Goal: Check status: Check status

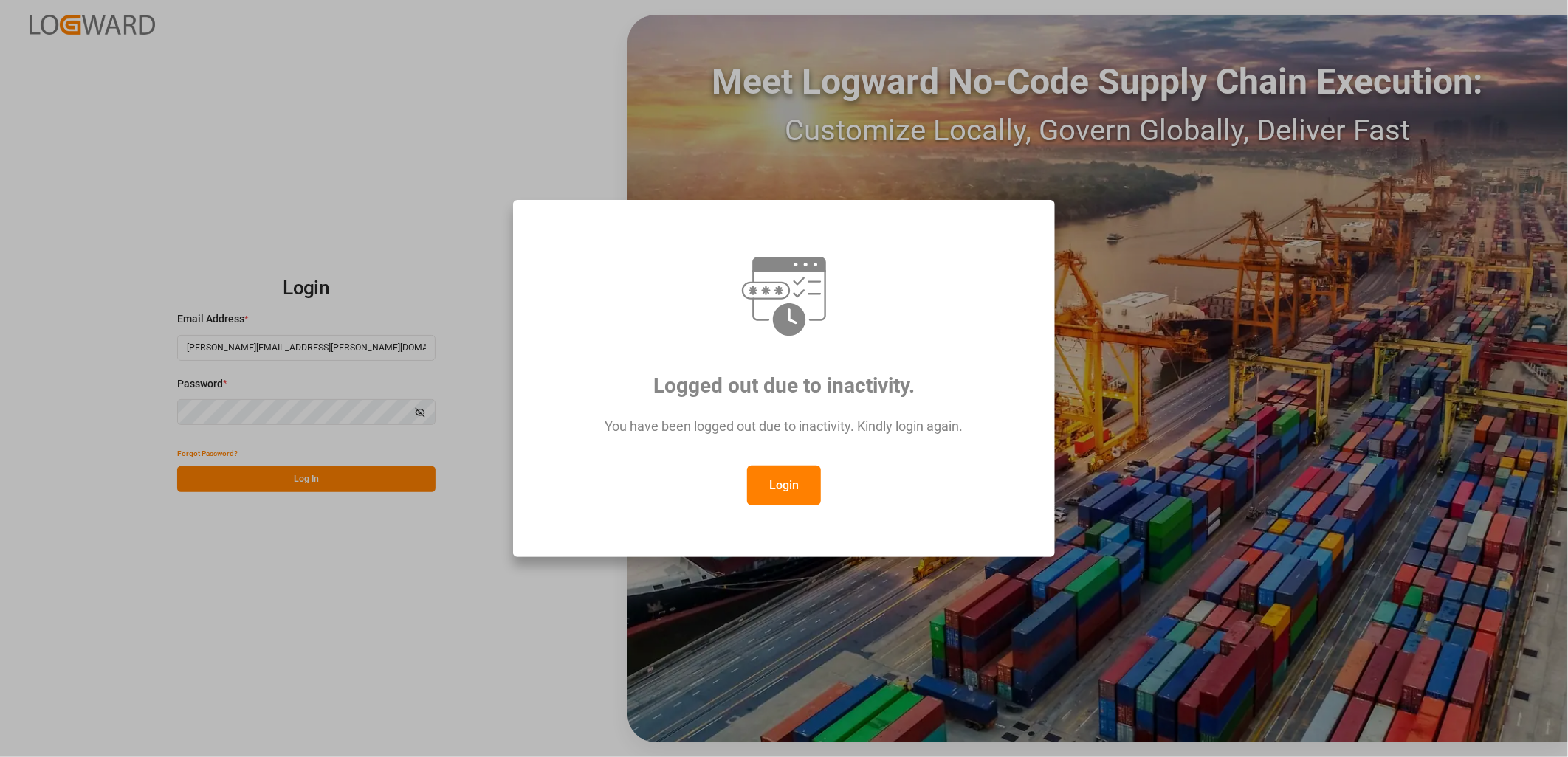
click at [787, 489] on button "Login" at bounding box center [784, 485] width 74 height 40
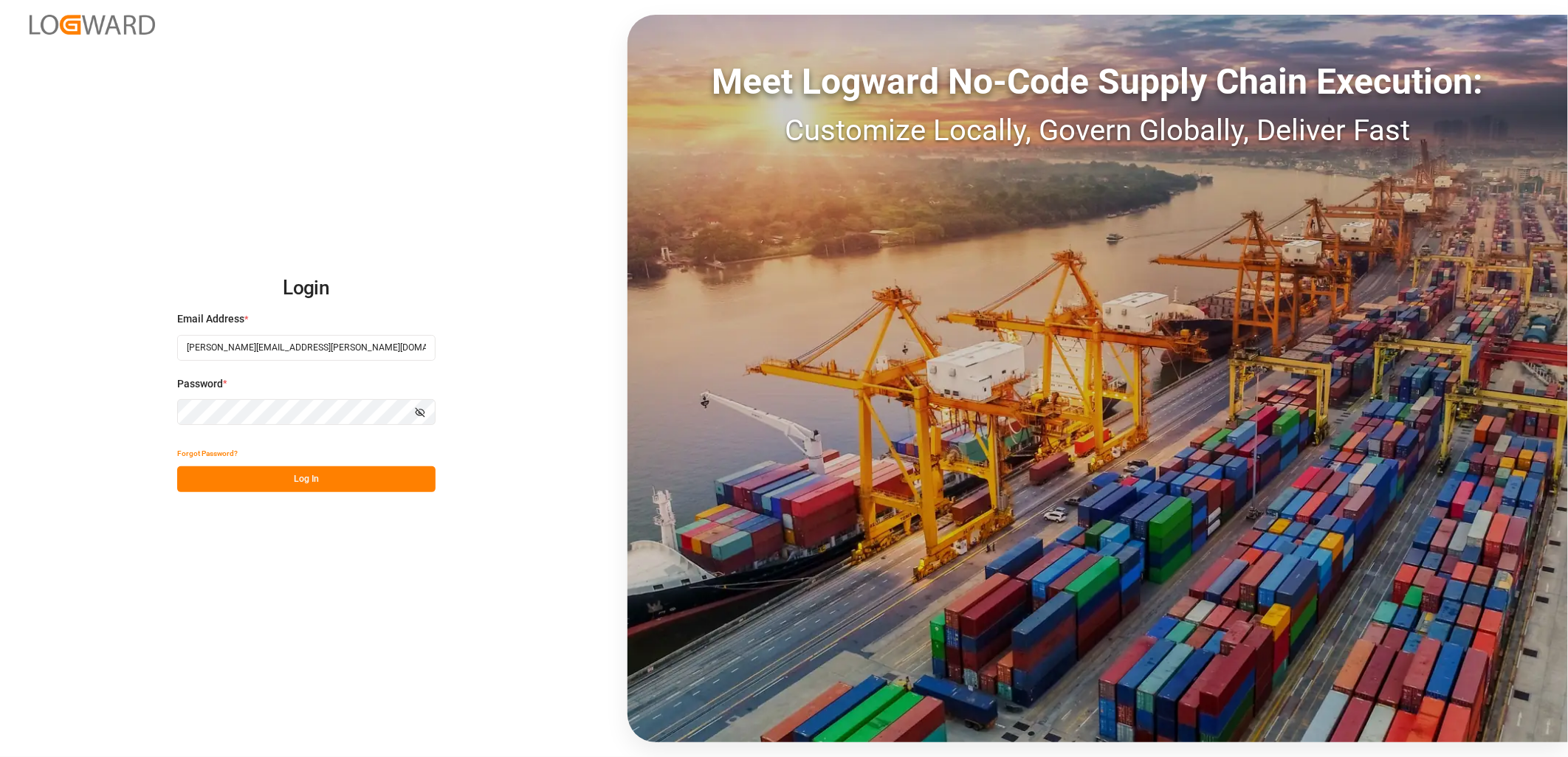
click at [309, 473] on button "Log In" at bounding box center [306, 479] width 258 height 25
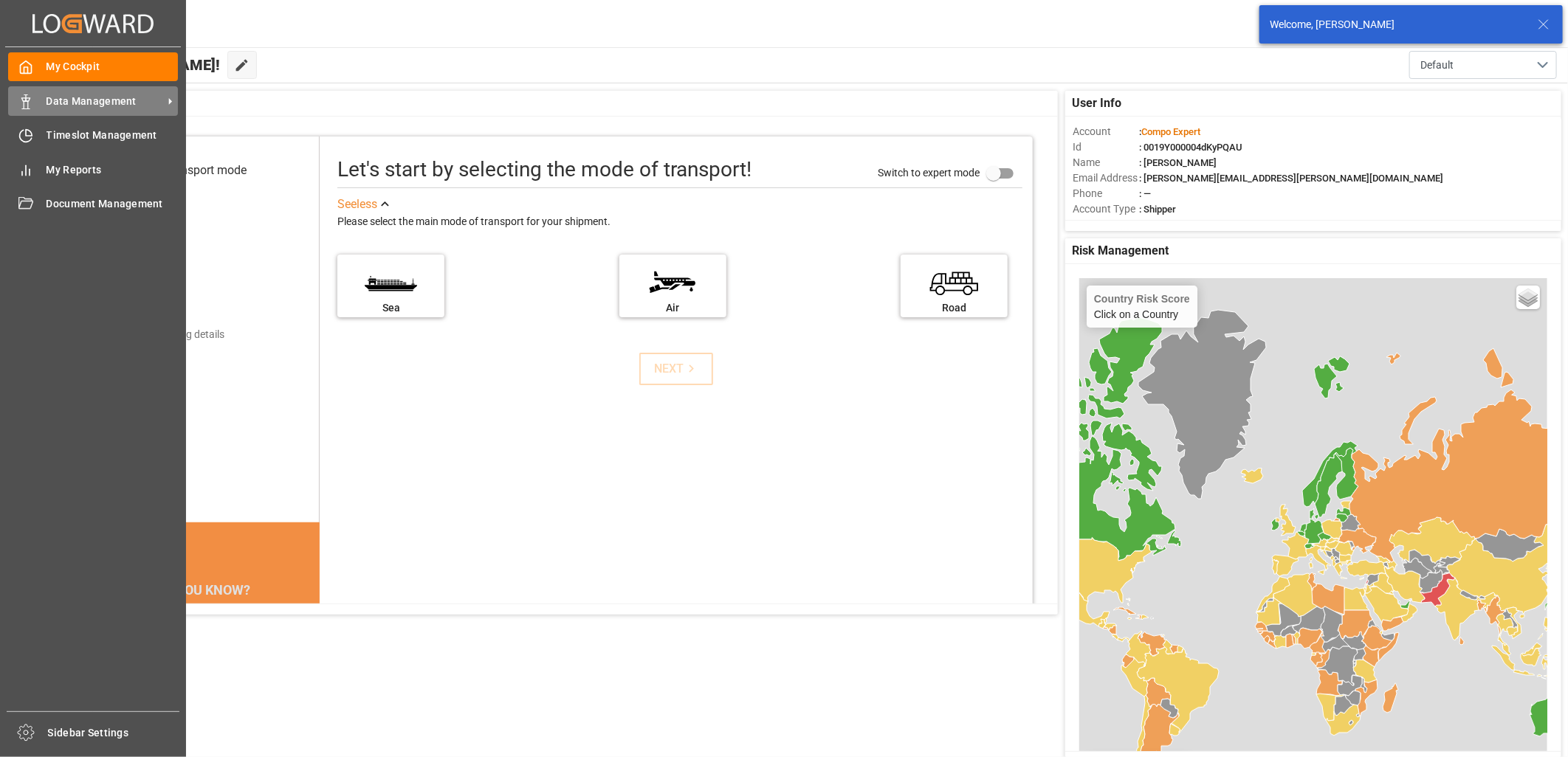
click at [39, 98] on div "Data Management Data Management" at bounding box center [93, 100] width 170 height 28
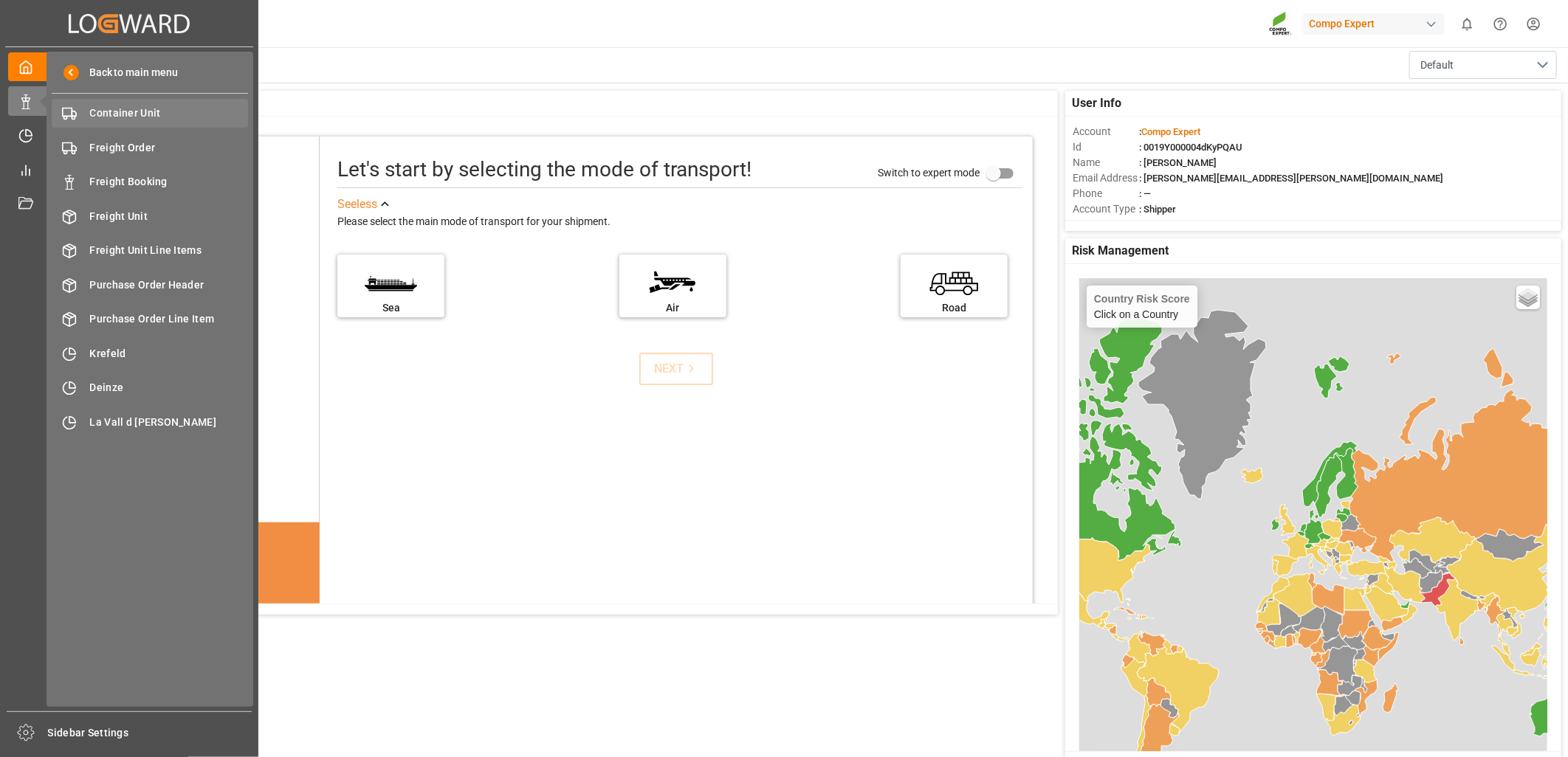
click at [136, 115] on span "Container Unit" at bounding box center [169, 113] width 159 height 16
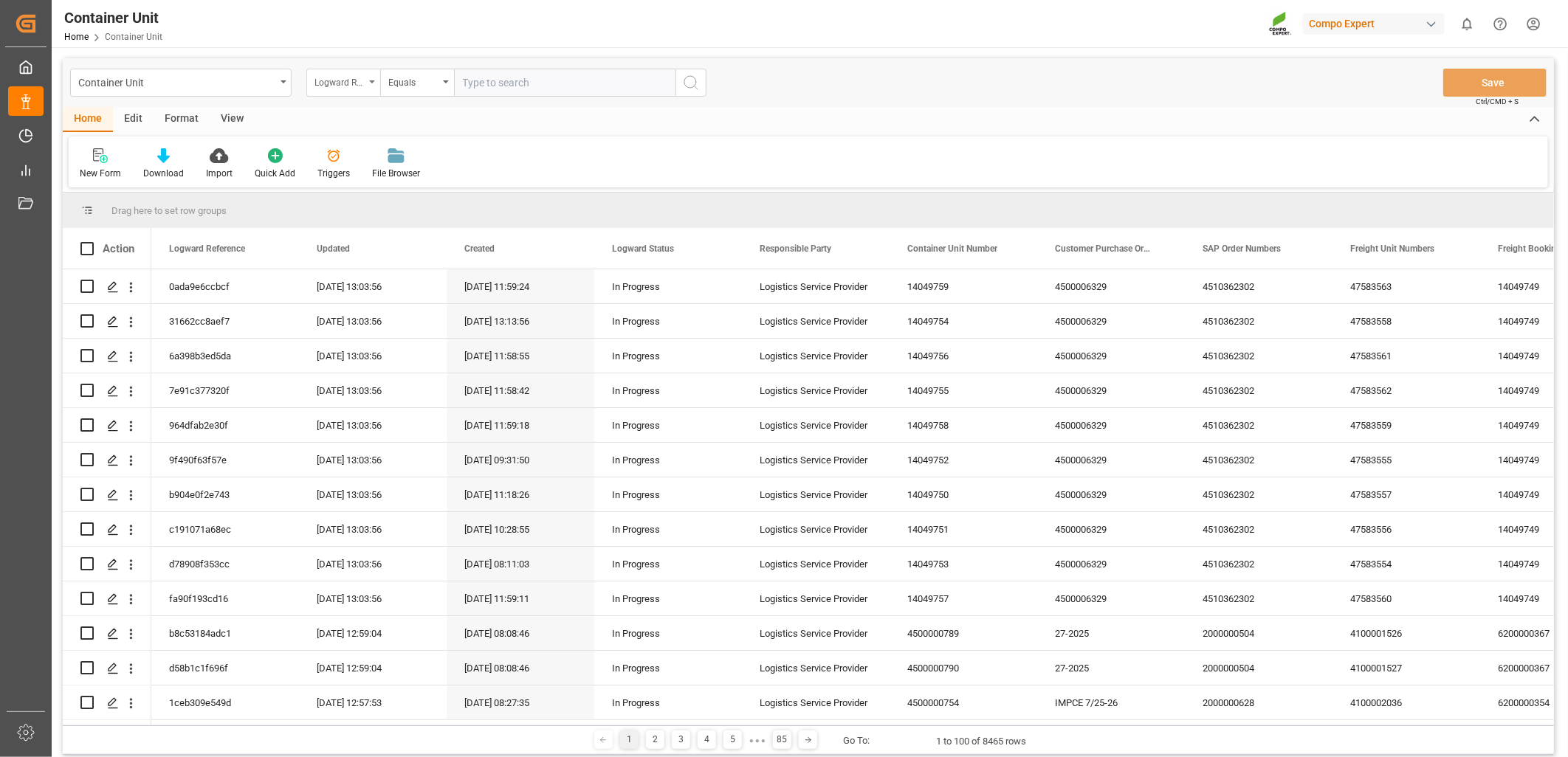
click at [377, 84] on div "Logward Reference" at bounding box center [343, 82] width 74 height 28
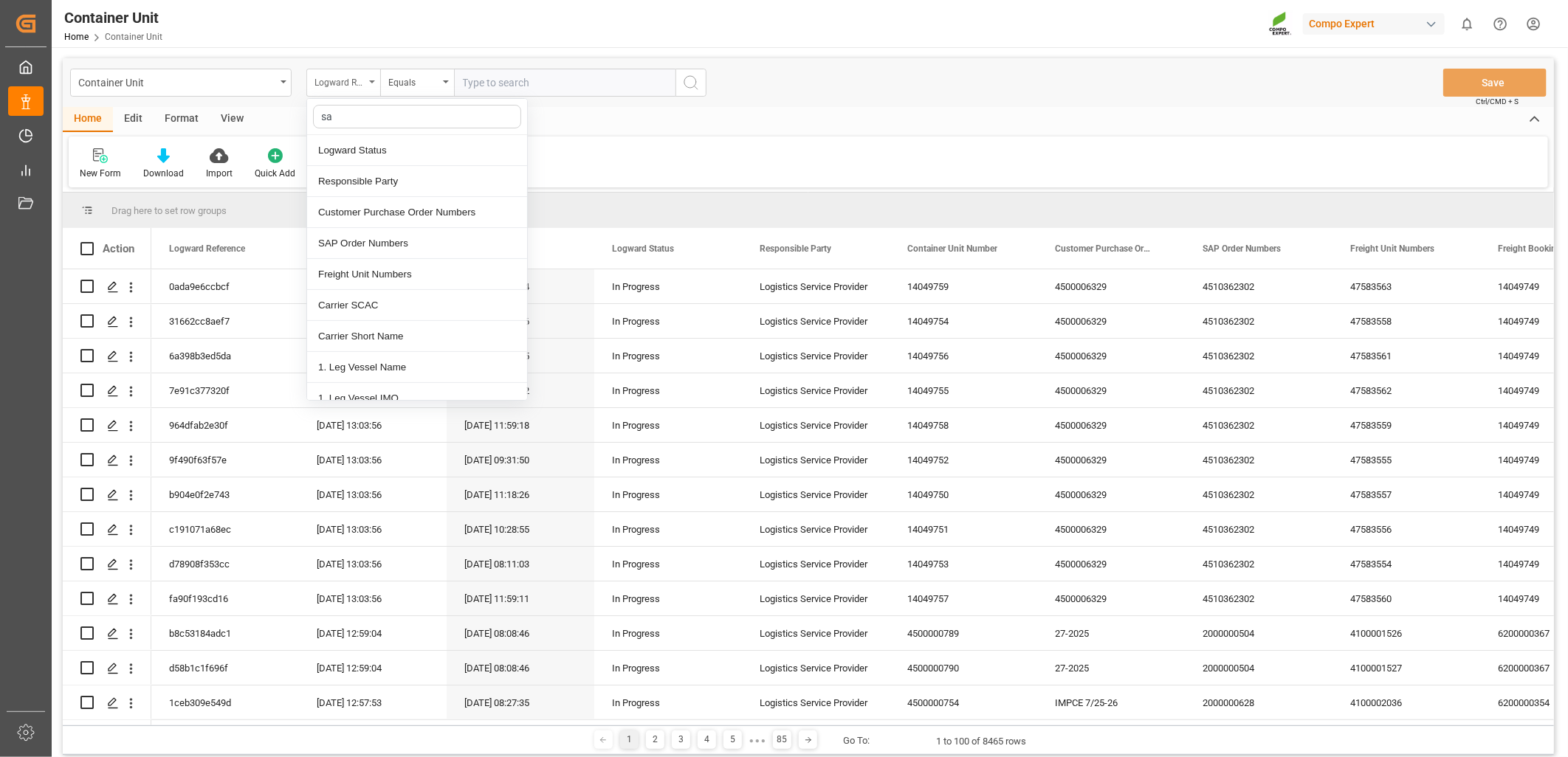
type input "sap"
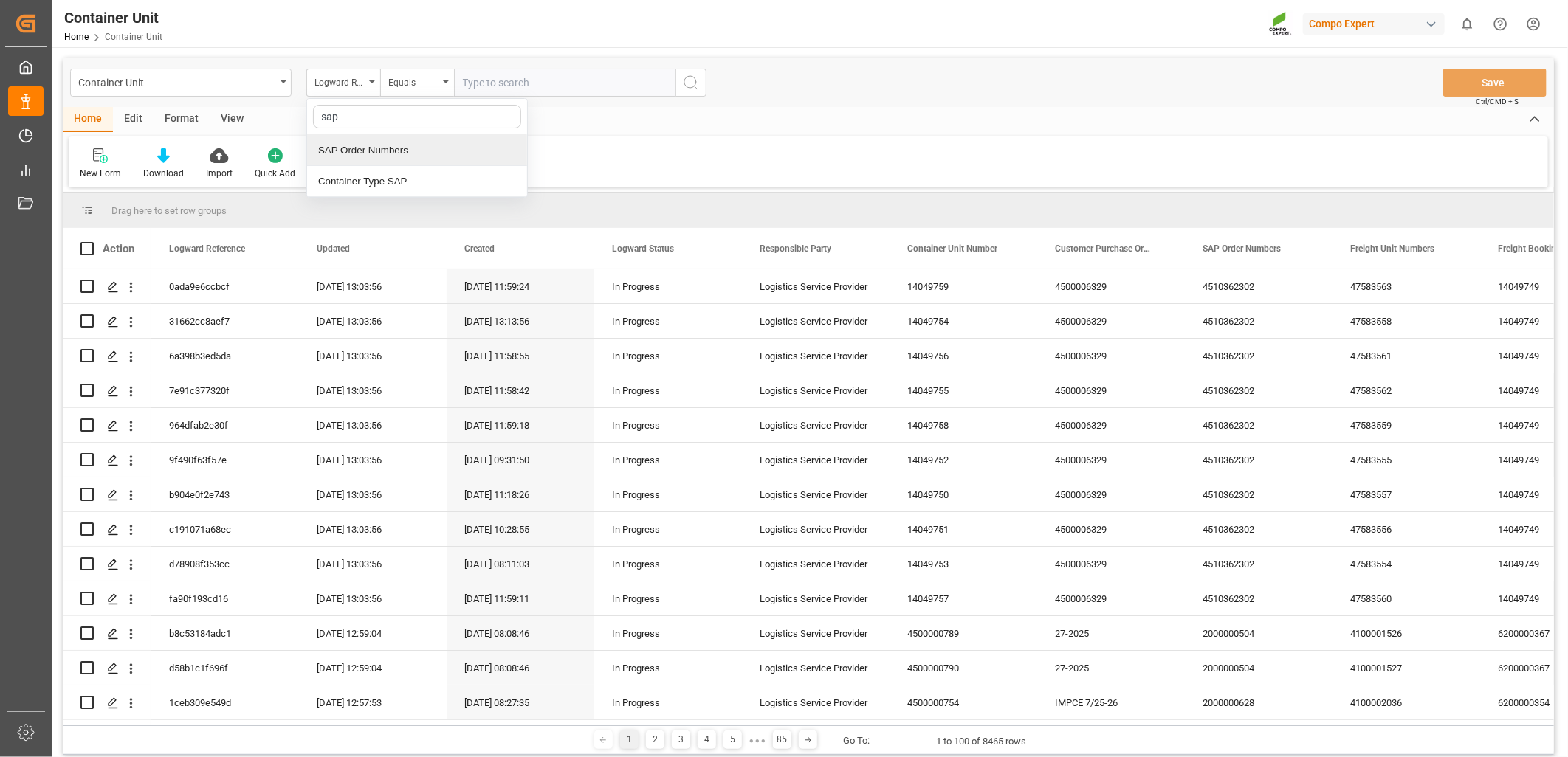
click at [380, 156] on div "SAP Order Numbers" at bounding box center [417, 150] width 220 height 31
click at [444, 84] on div "Equals" at bounding box center [417, 82] width 74 height 28
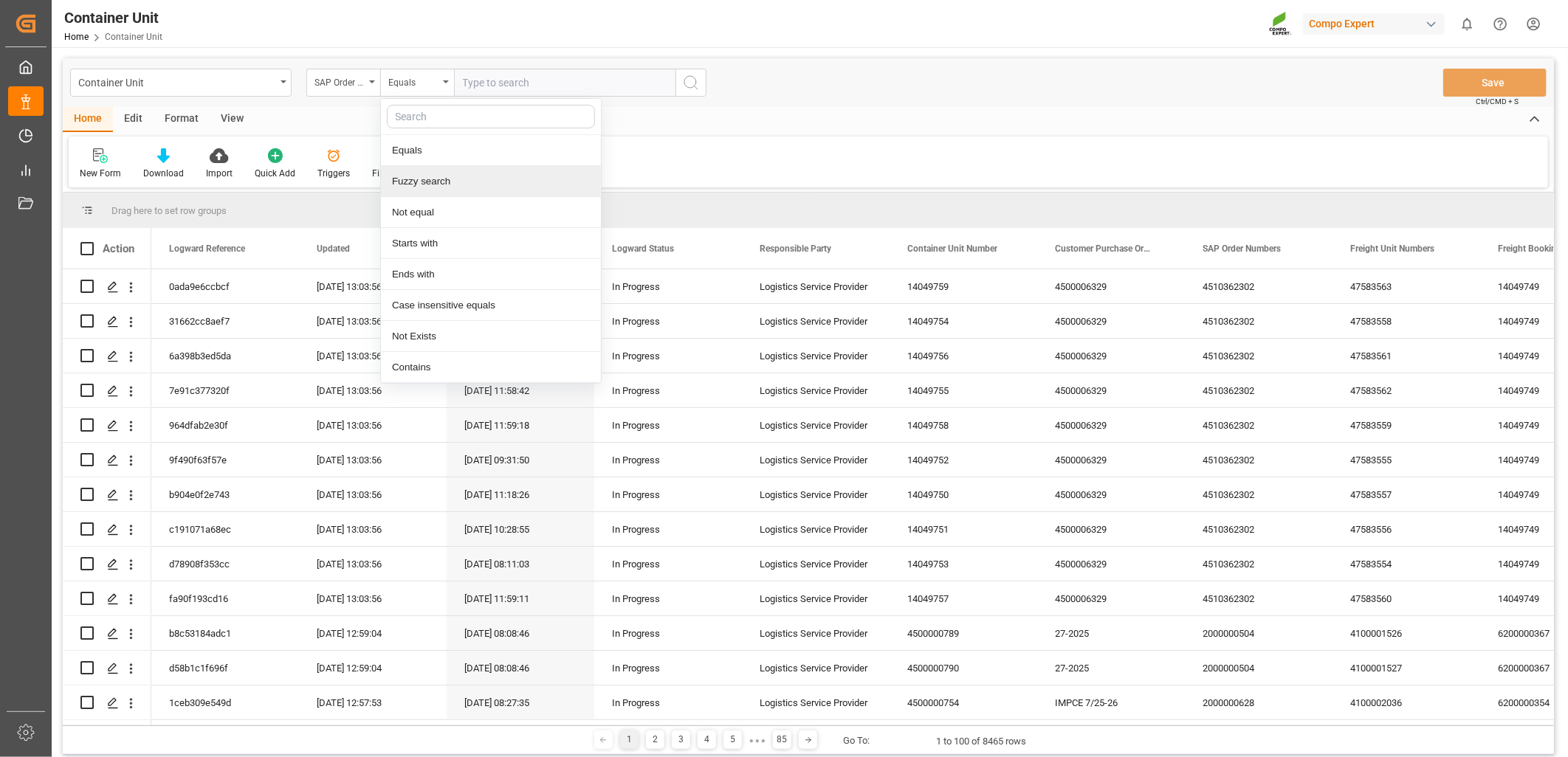
click at [410, 190] on div "Fuzzy search" at bounding box center [491, 181] width 220 height 31
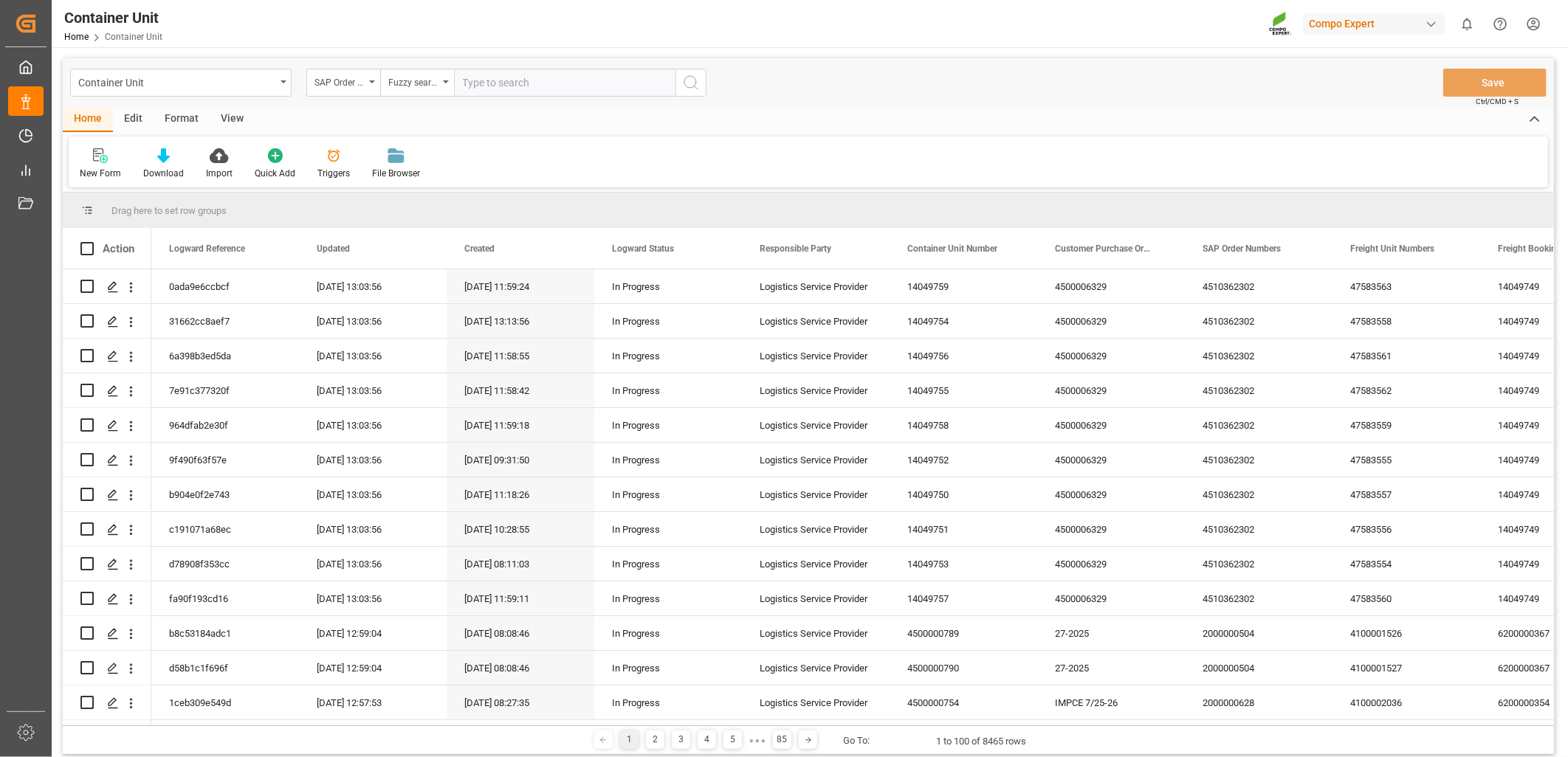
paste input "4510364316"
type input "4510364316"
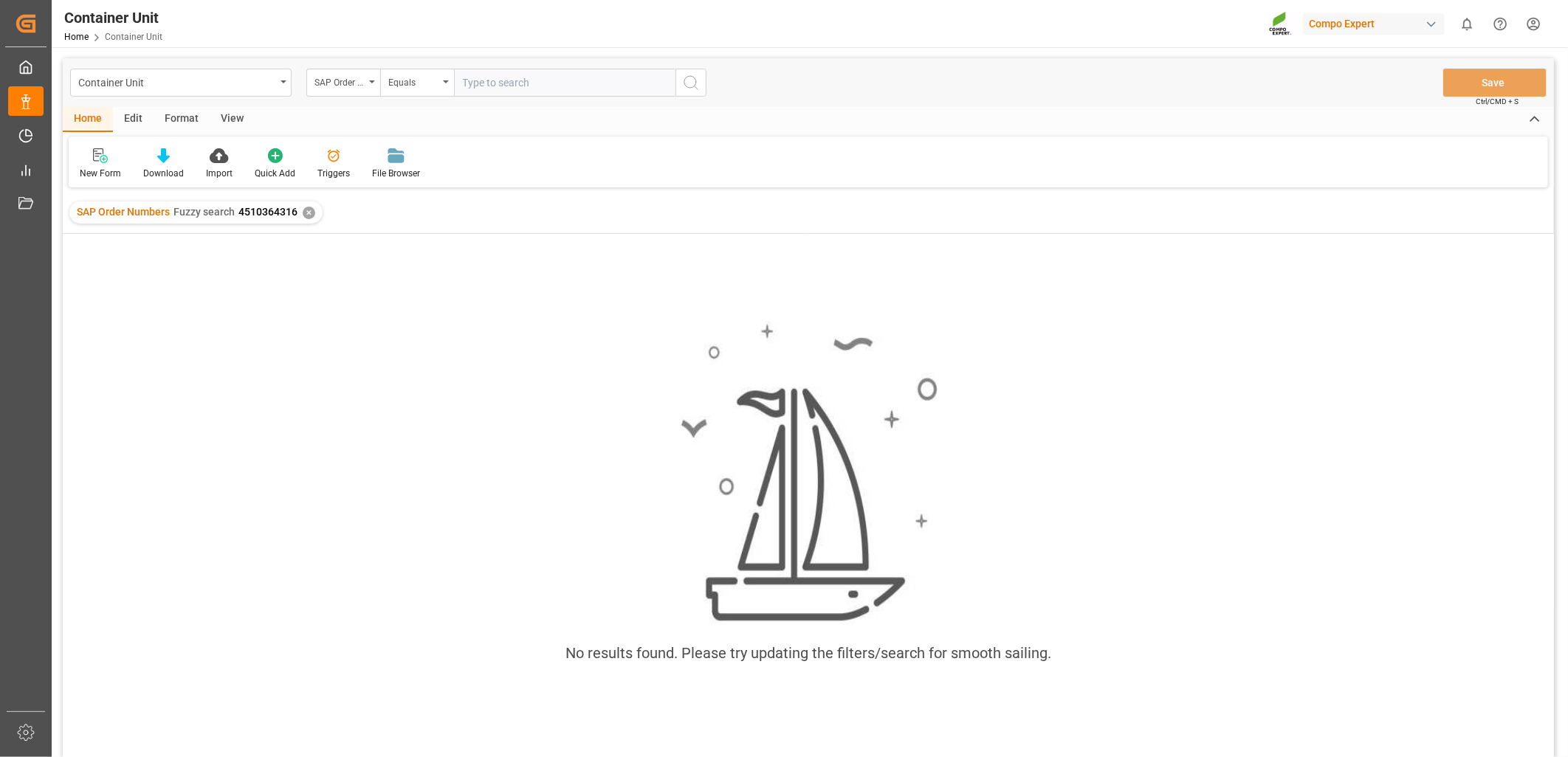
click at [306, 213] on div "✕" at bounding box center [309, 213] width 13 height 13
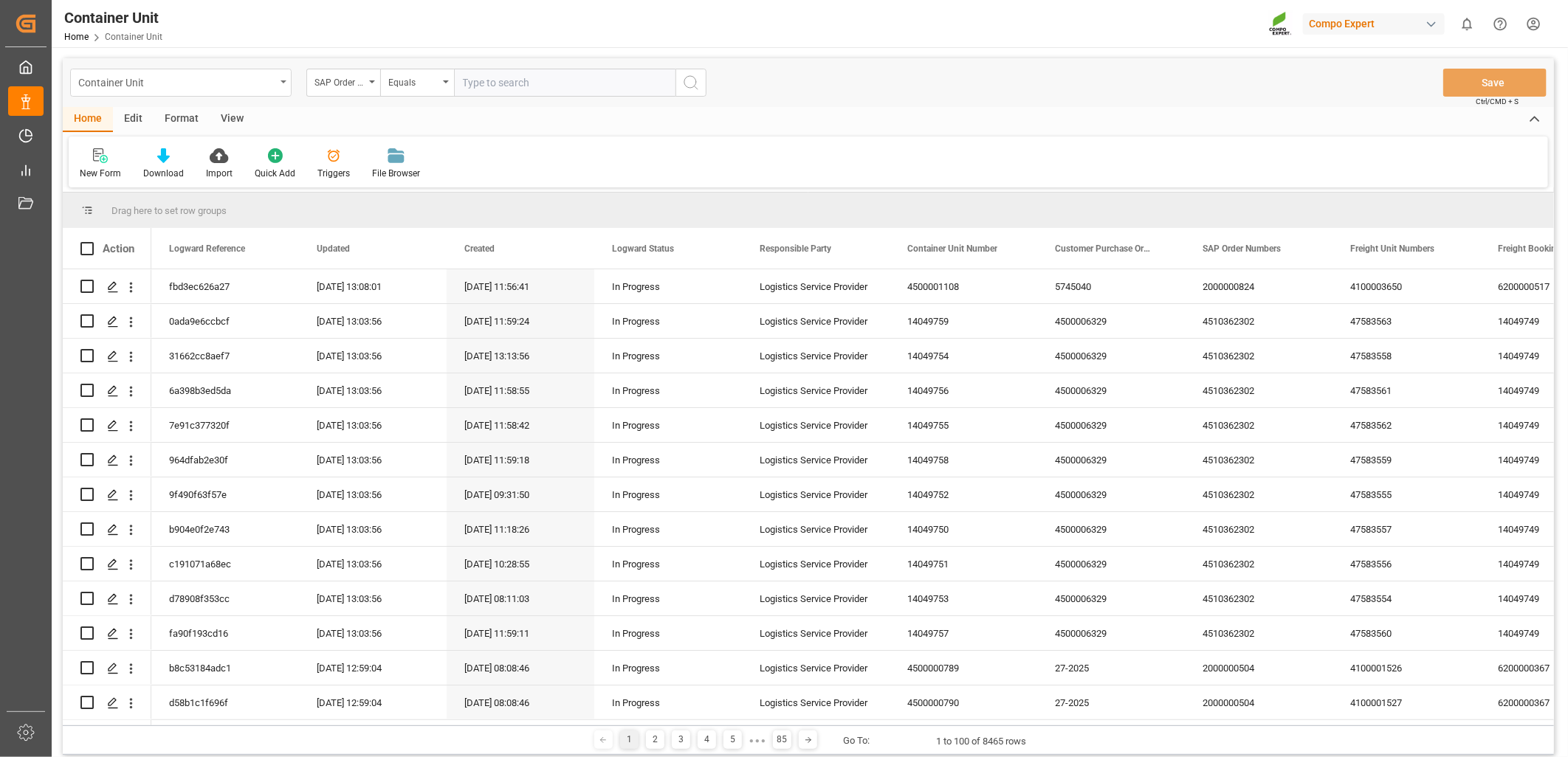
click at [277, 83] on div "Container Unit" at bounding box center [181, 82] width 222 height 28
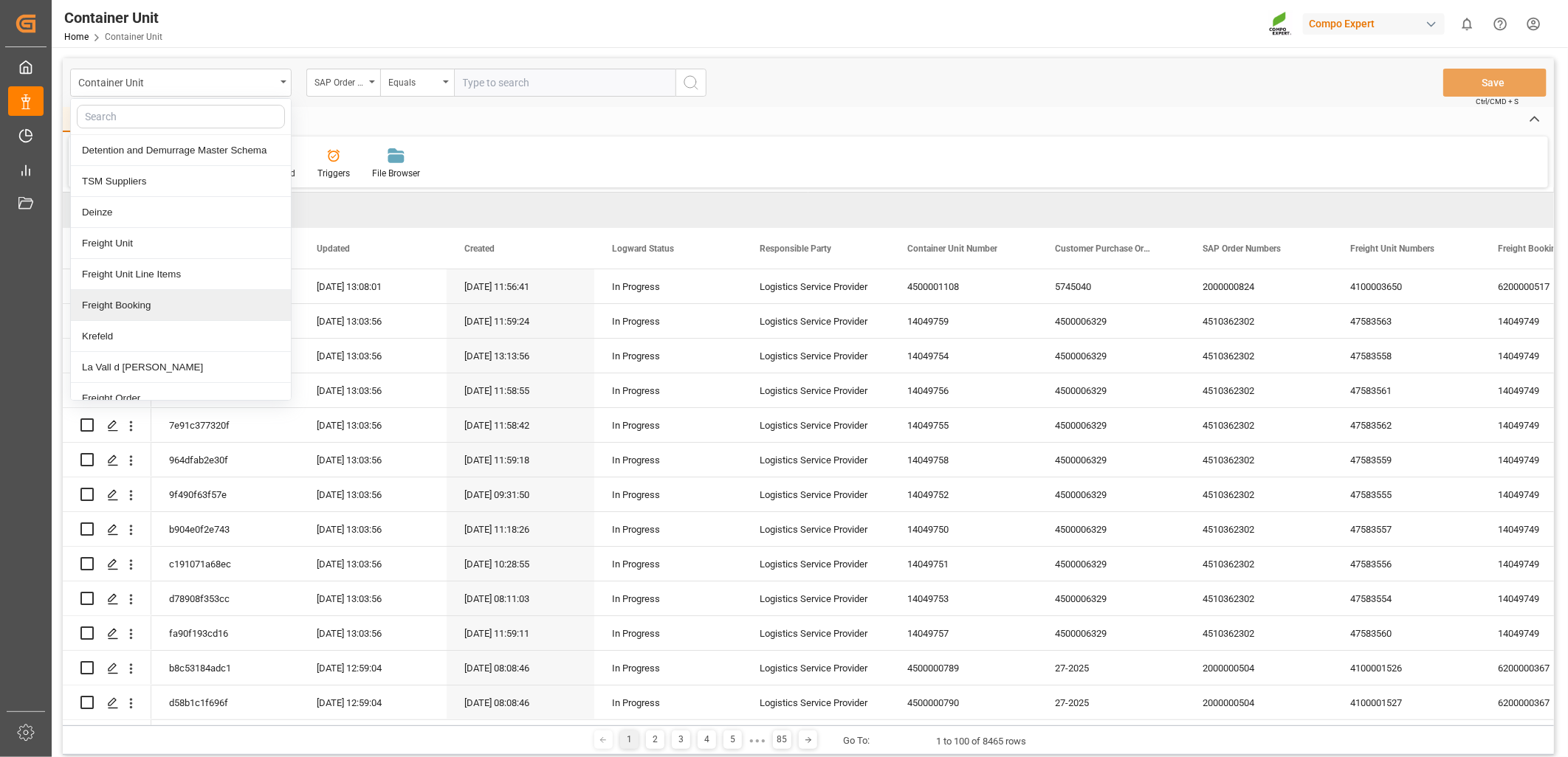
click at [136, 305] on div "Freight Booking" at bounding box center [181, 305] width 220 height 31
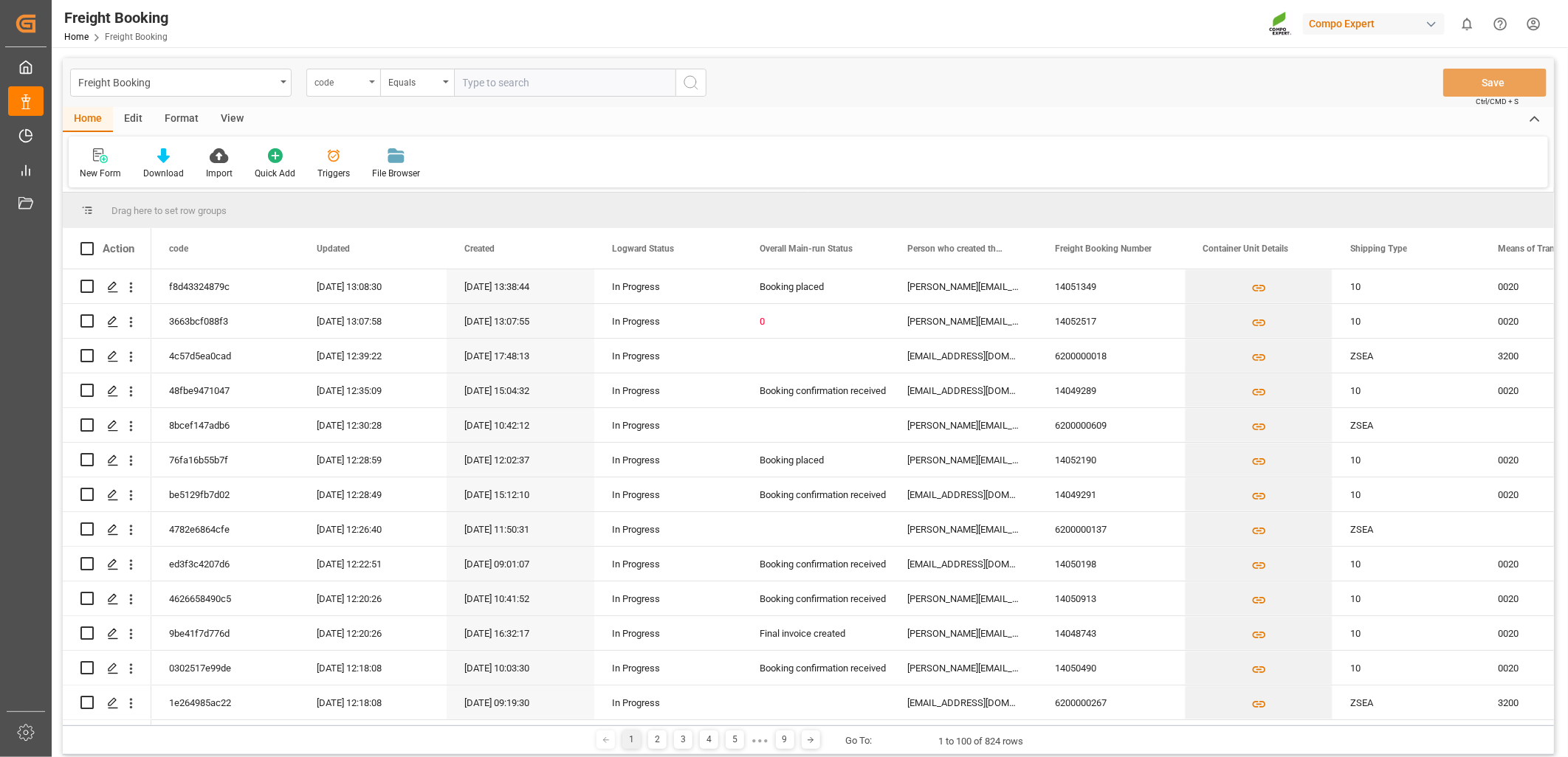
click at [363, 82] on div "code" at bounding box center [339, 81] width 50 height 17
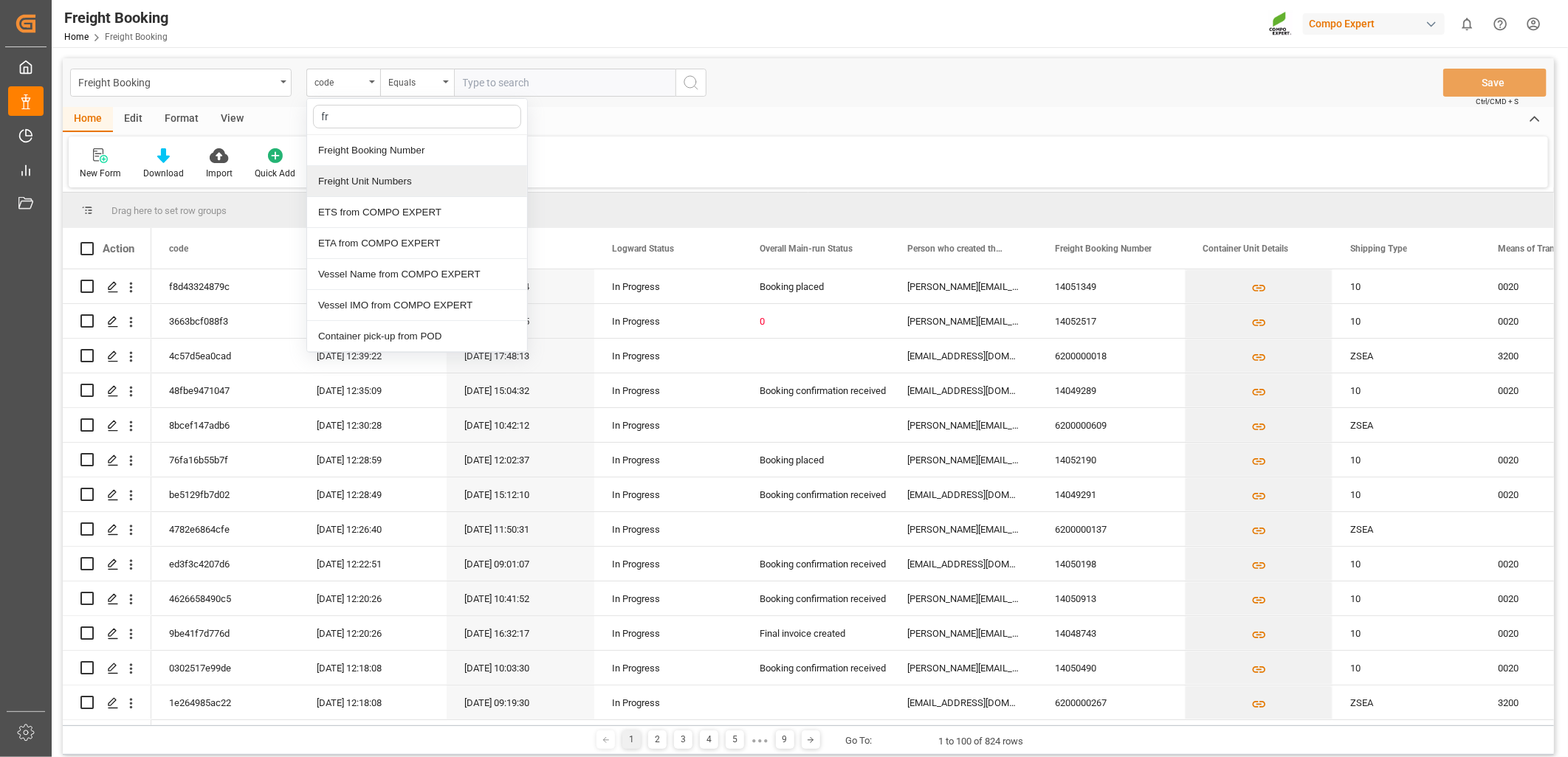
type input "fre"
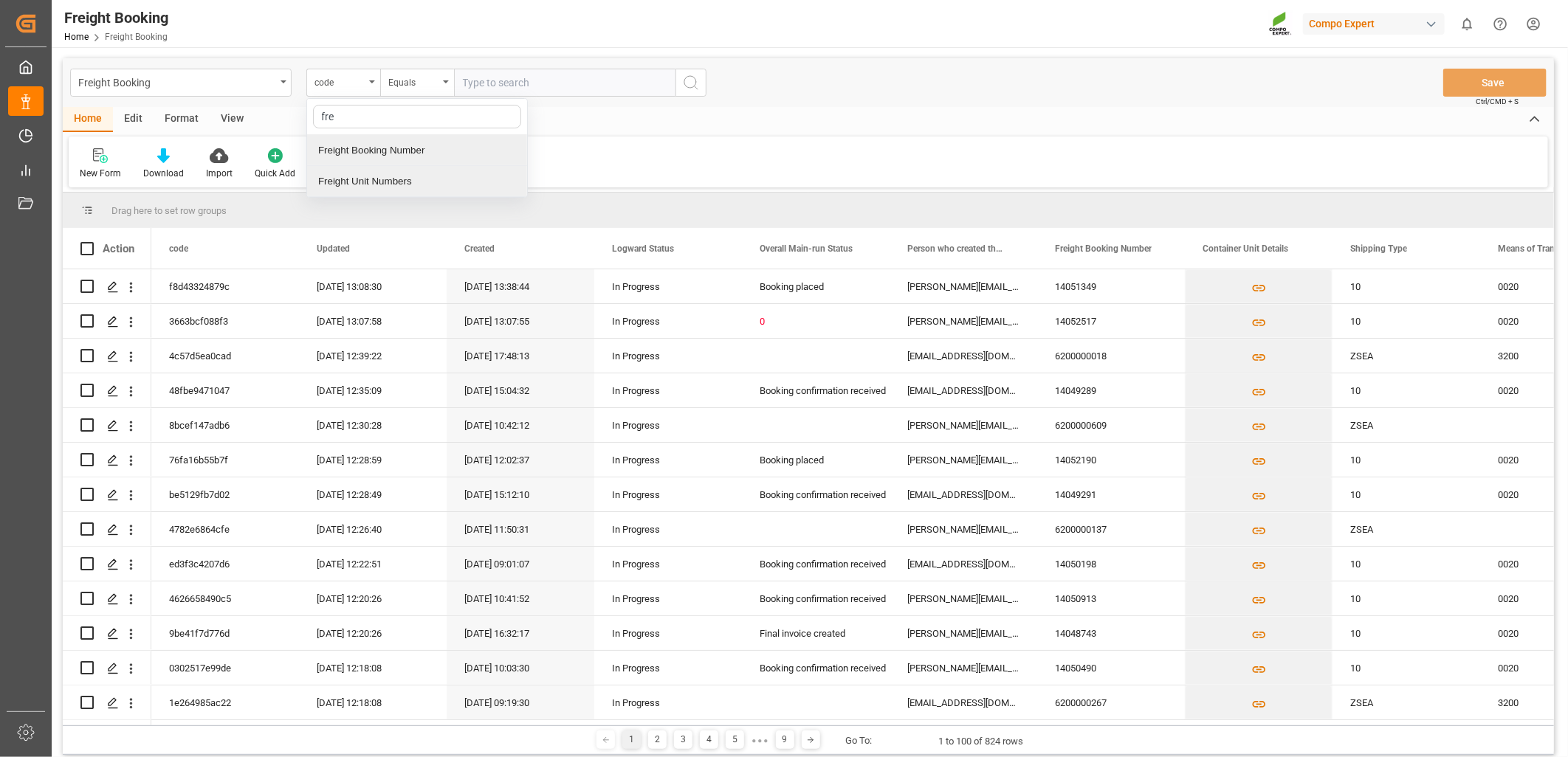
click at [447, 149] on div "Freight Booking Number" at bounding box center [417, 150] width 220 height 31
click at [276, 75] on div "Freight Booking" at bounding box center [181, 82] width 222 height 28
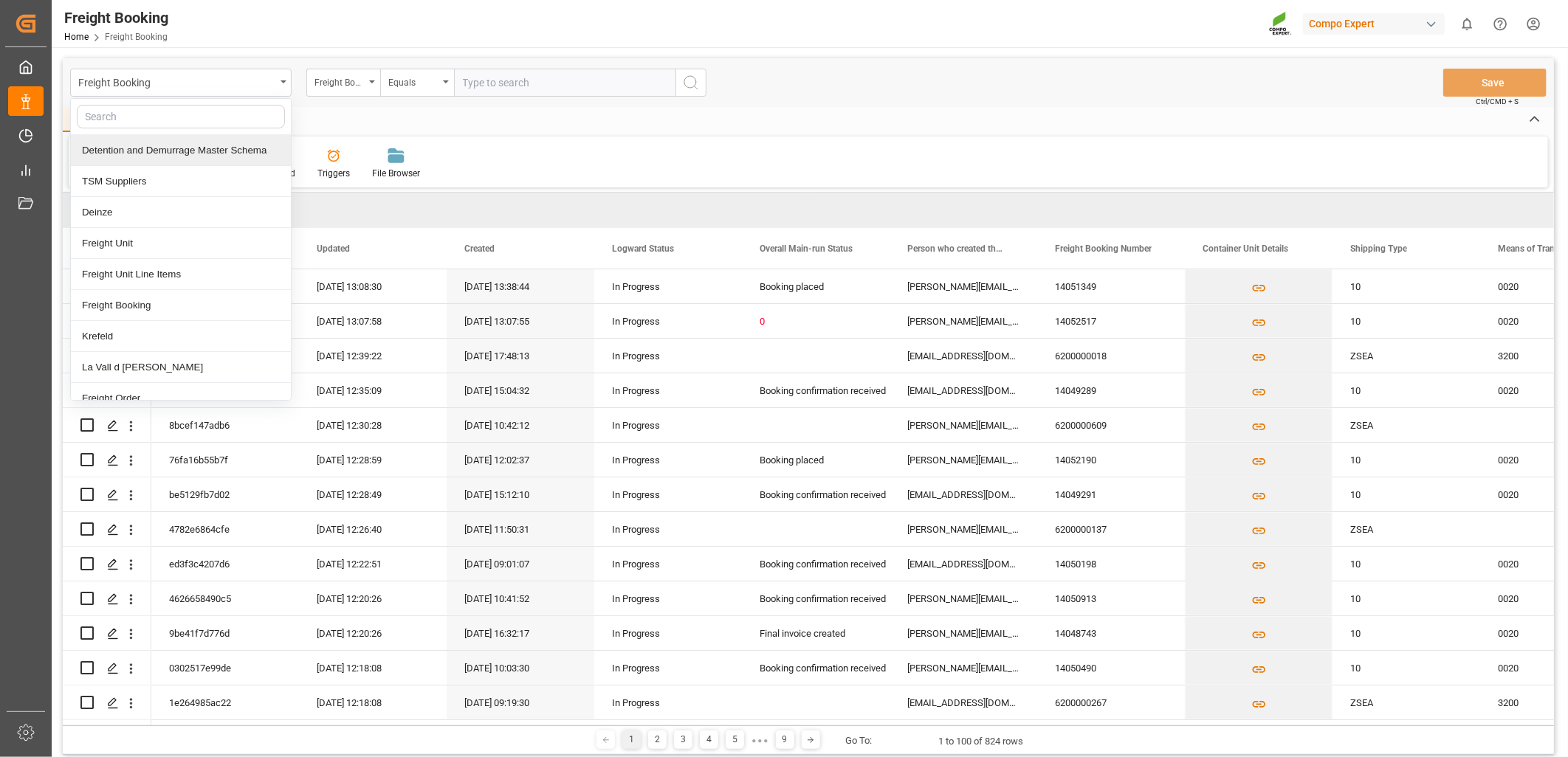
click at [194, 99] on div at bounding box center [181, 117] width 220 height 36
click at [202, 84] on div "Freight Booking" at bounding box center [176, 82] width 197 height 19
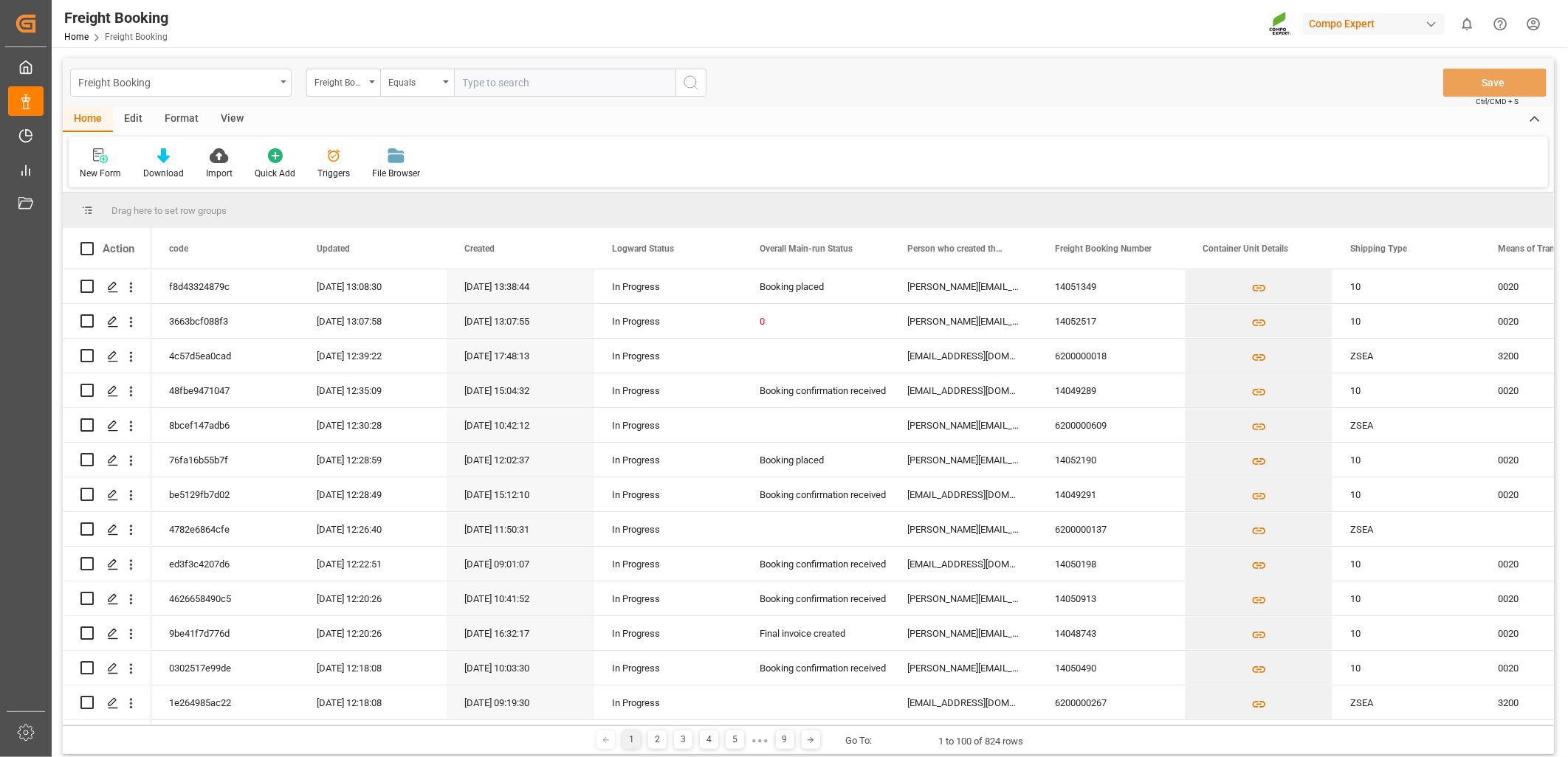
click at [280, 84] on div "Freight Booking" at bounding box center [181, 82] width 222 height 28
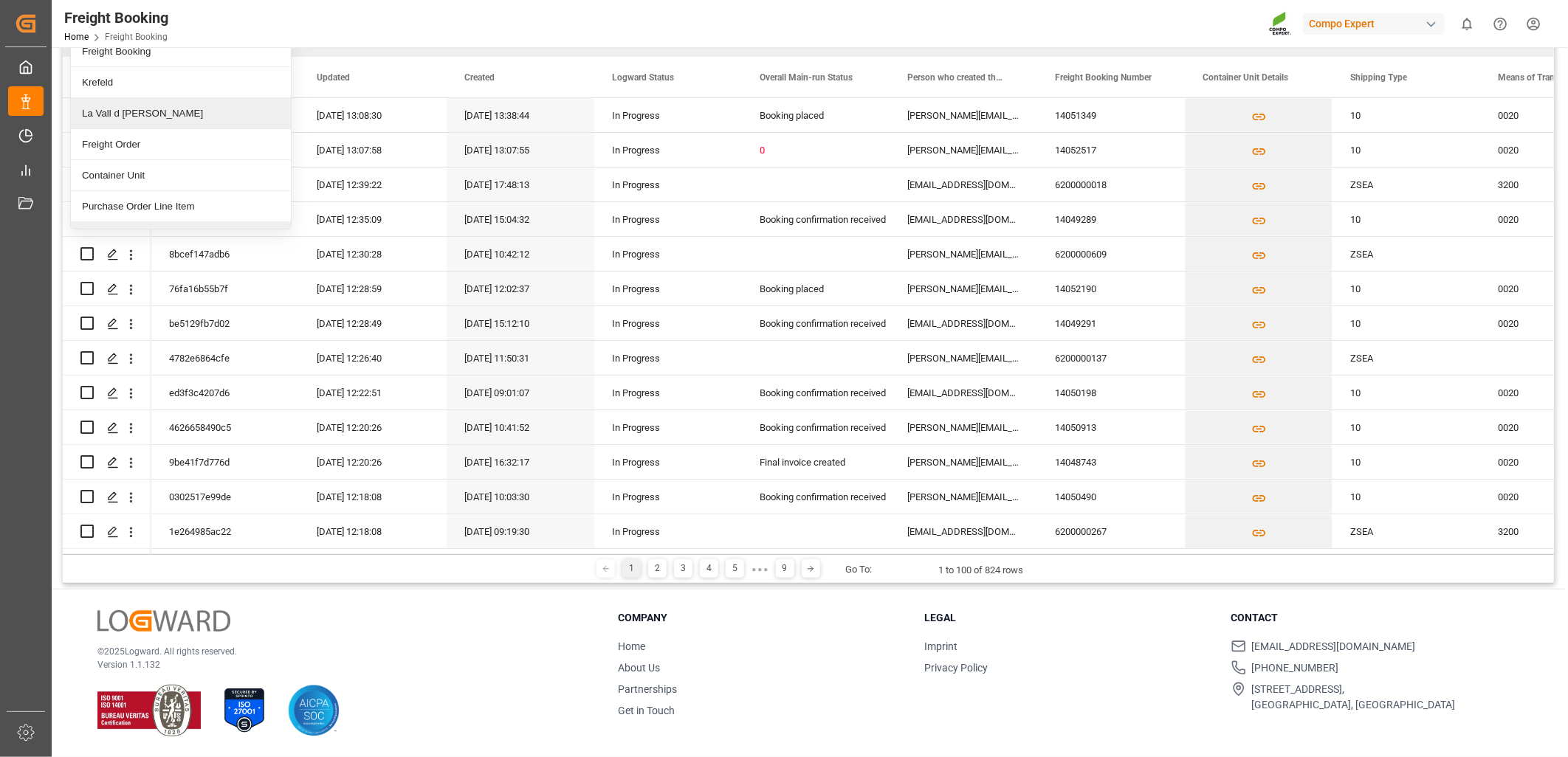
scroll to position [170, 0]
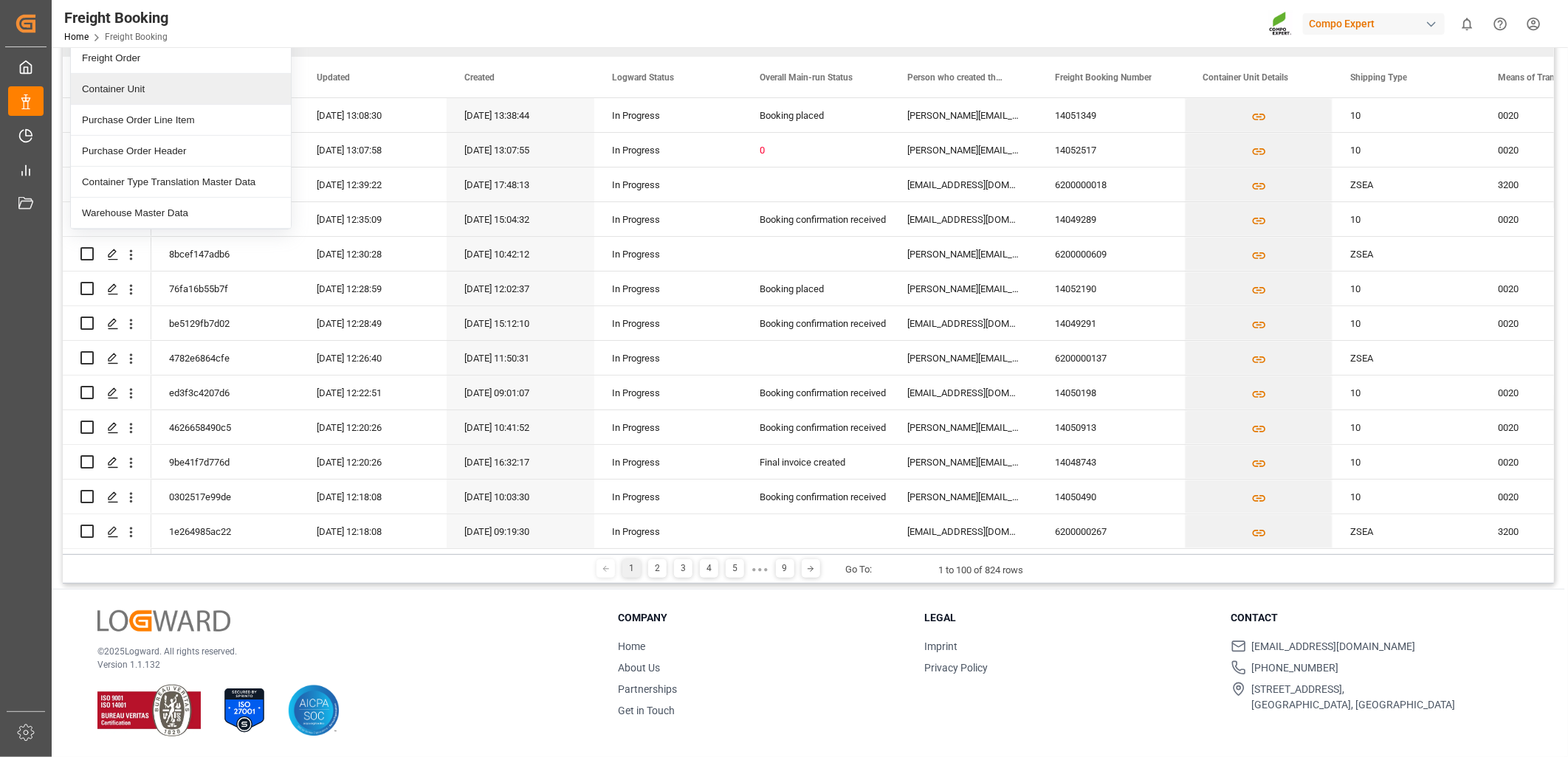
click at [159, 83] on div "Container Unit" at bounding box center [181, 89] width 220 height 31
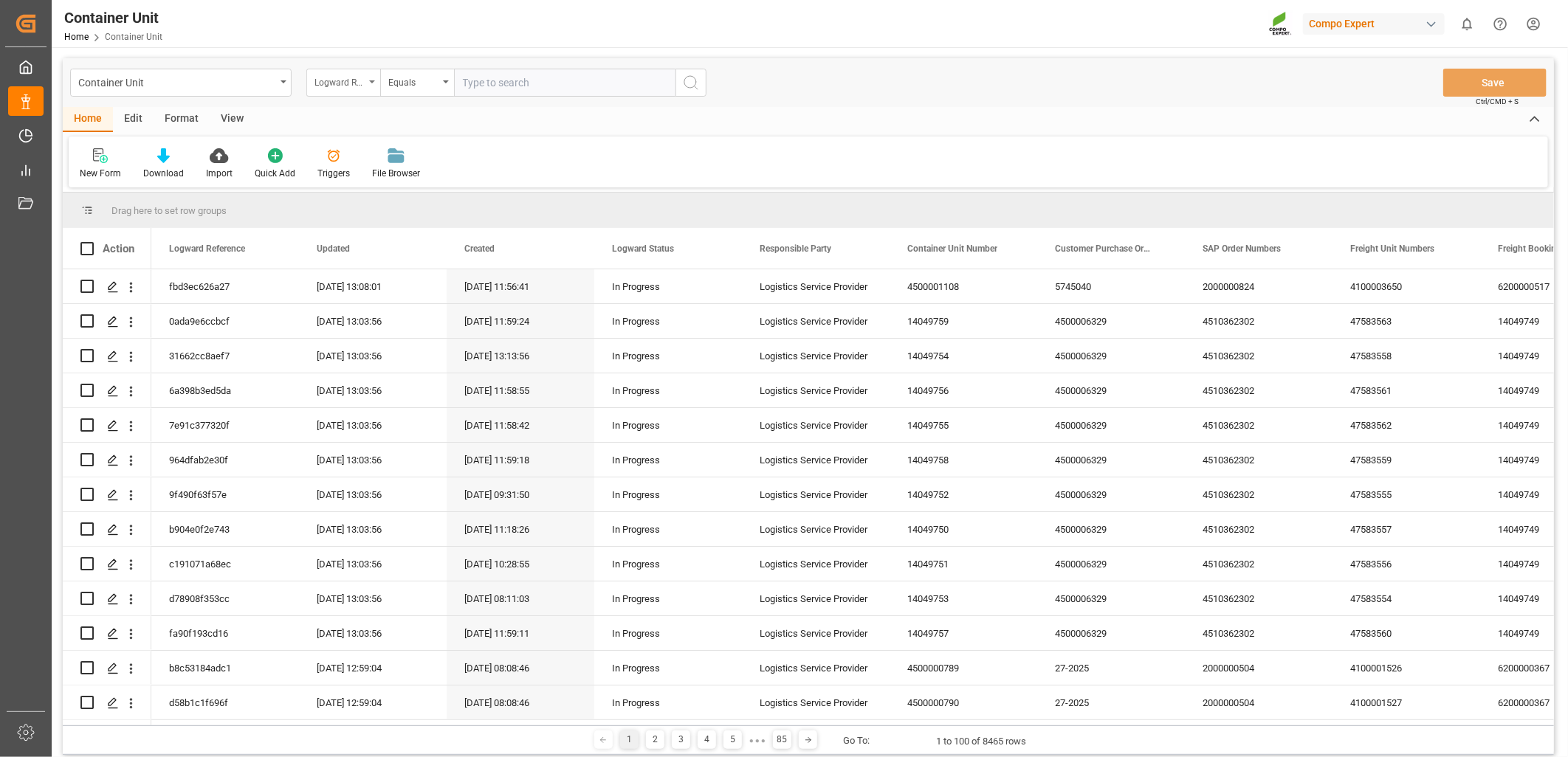
click at [372, 84] on div "Logward Reference" at bounding box center [343, 82] width 74 height 28
type input "freigh"
click at [368, 181] on div "Freight Booking Number" at bounding box center [417, 181] width 220 height 31
click at [441, 79] on div "Equals" at bounding box center [417, 82] width 74 height 28
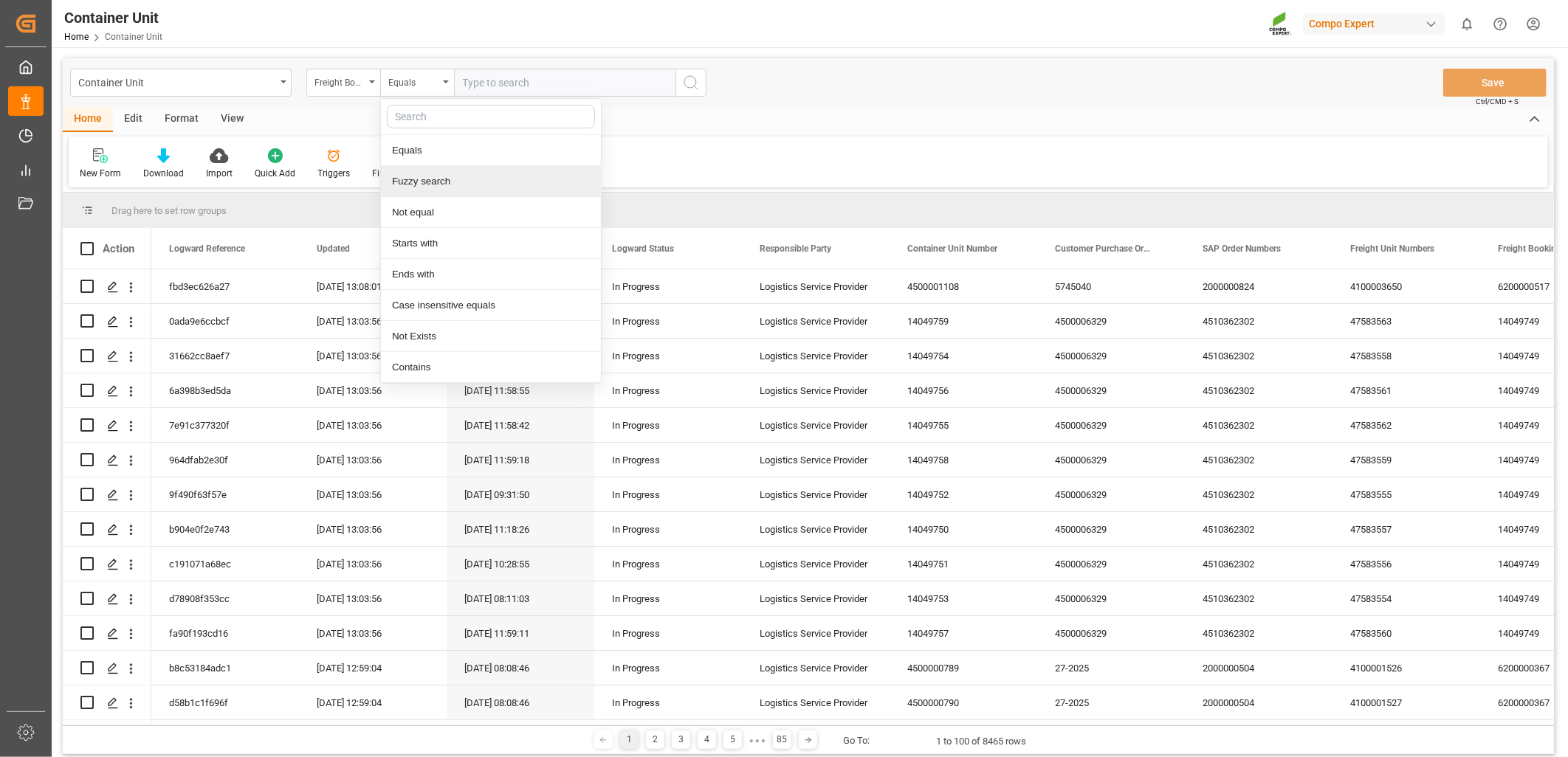
click at [426, 184] on div "Fuzzy search" at bounding box center [491, 181] width 220 height 31
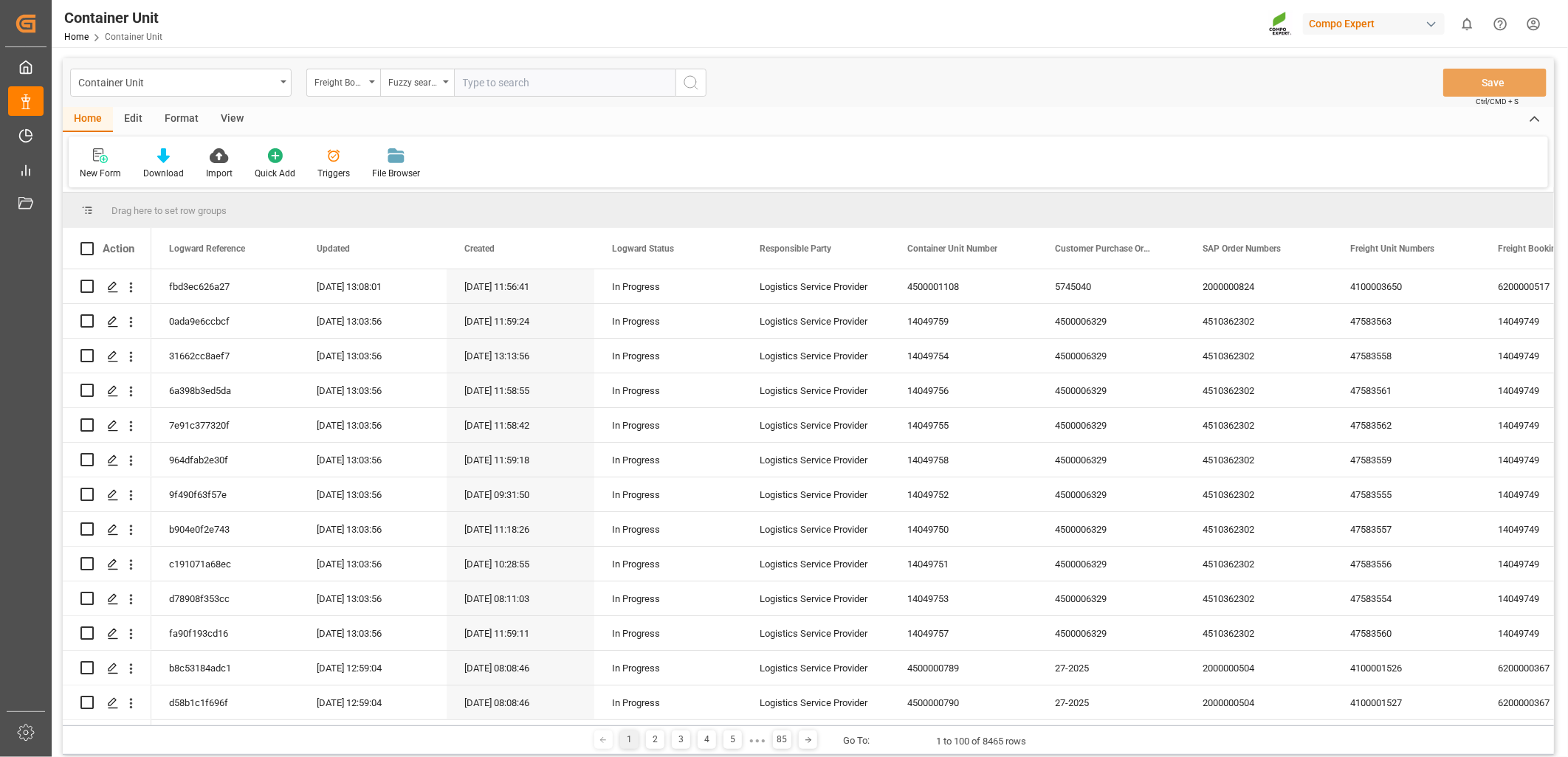
paste input "4510364316"
type input "4510364316"
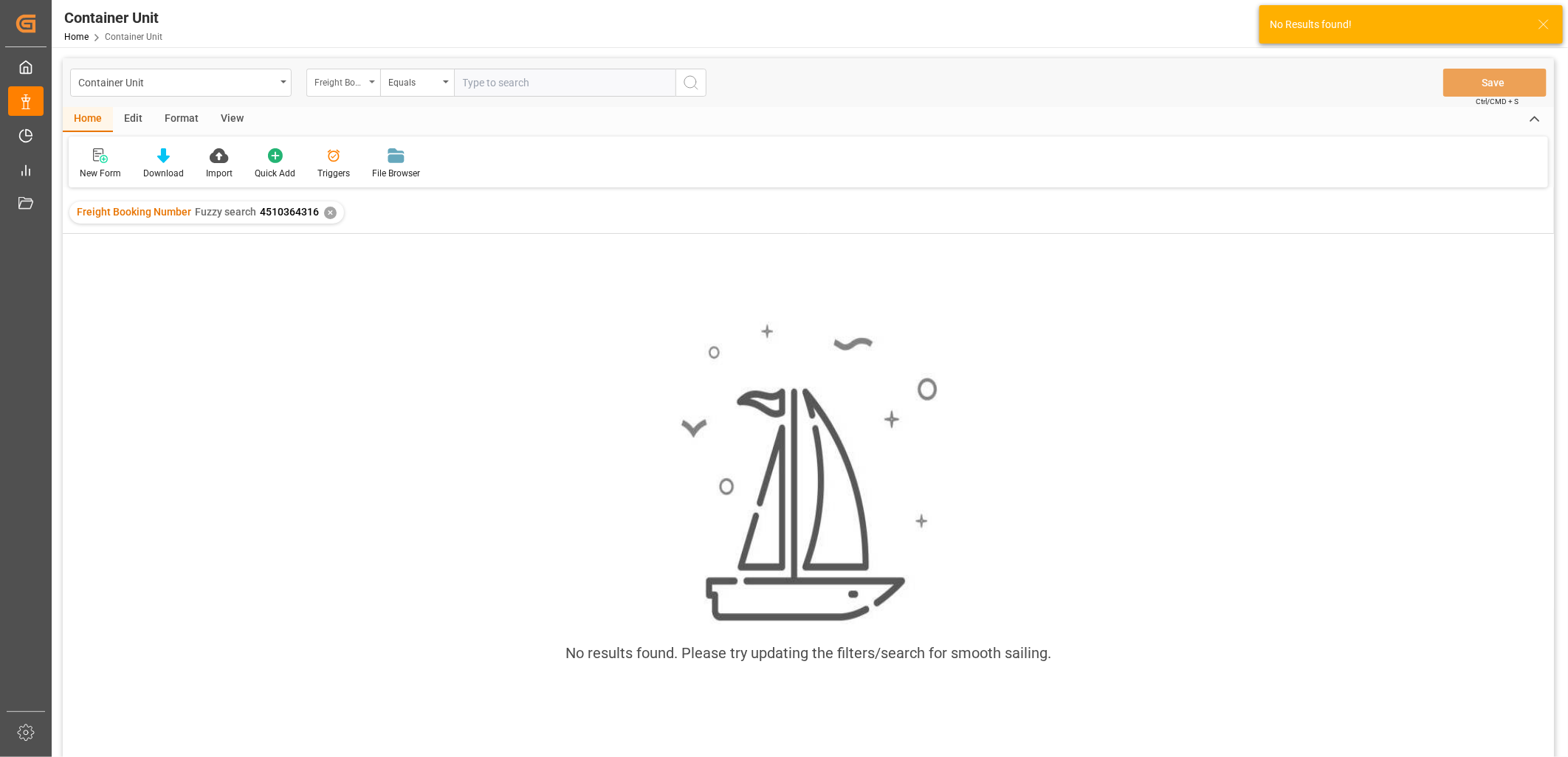
click at [367, 82] on div "Freight Booking Number" at bounding box center [343, 82] width 74 height 28
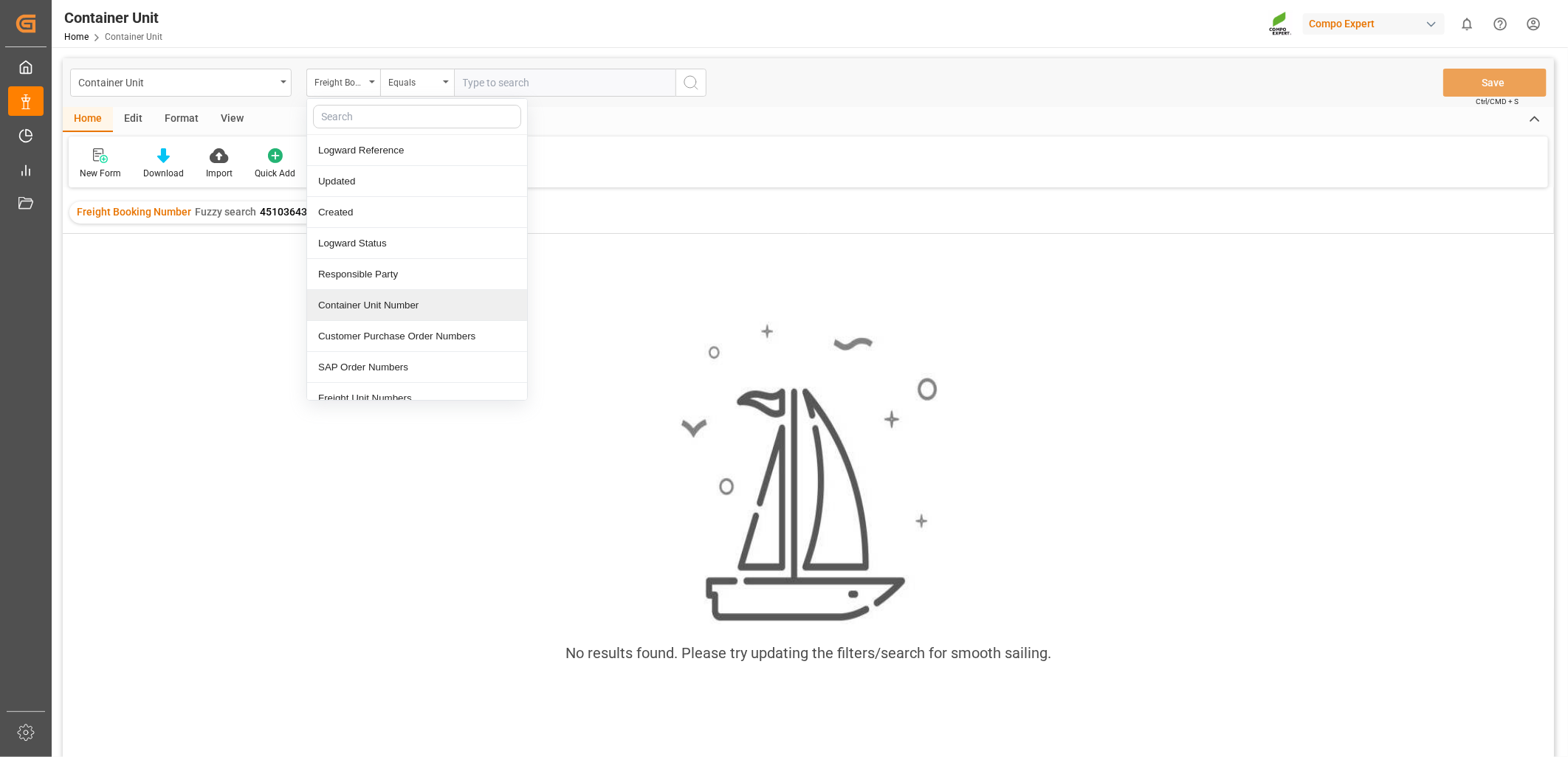
click at [245, 209] on span "Fuzzy search" at bounding box center [225, 212] width 61 height 12
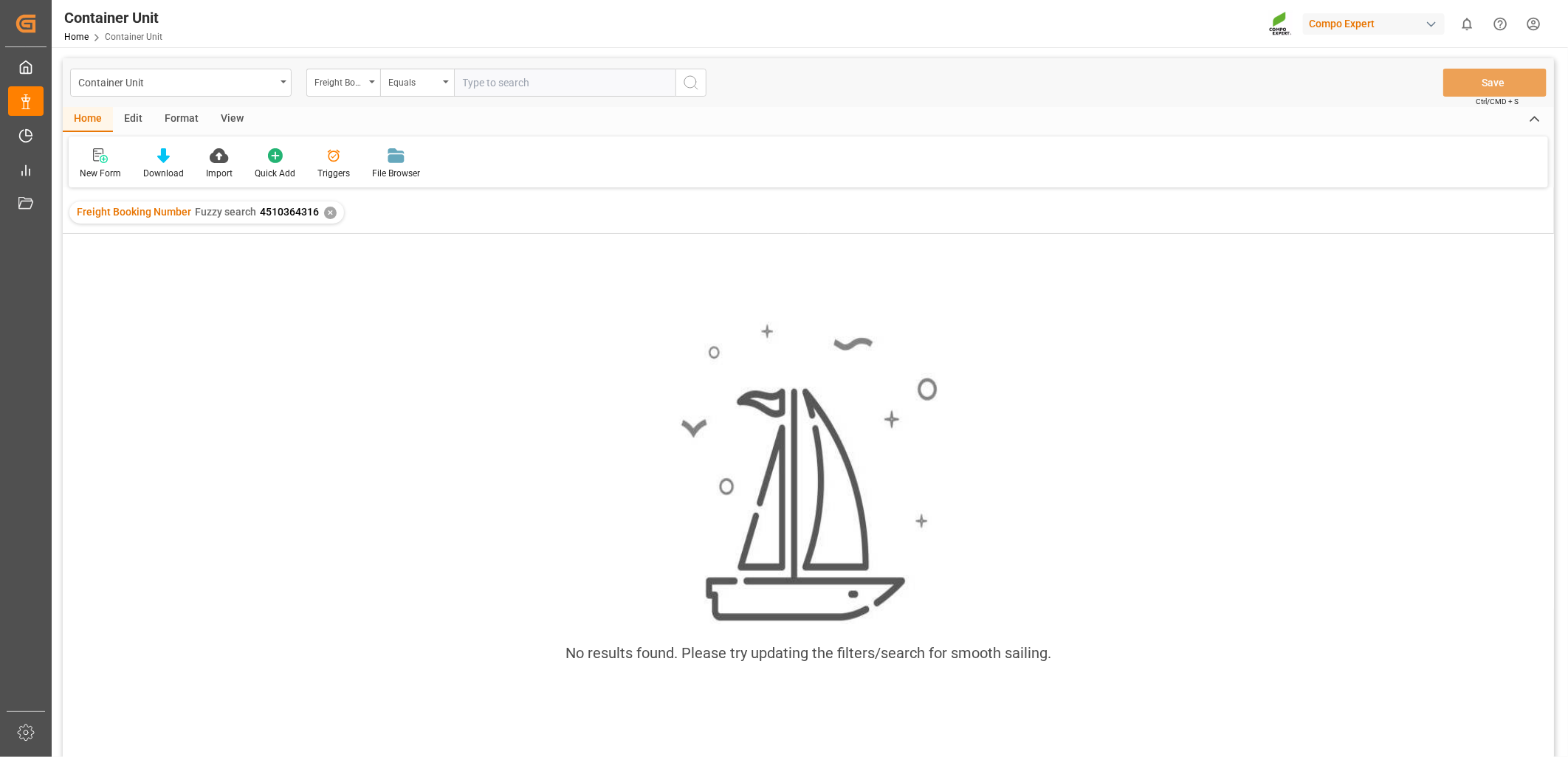
click at [326, 210] on div "✕" at bounding box center [330, 213] width 13 height 13
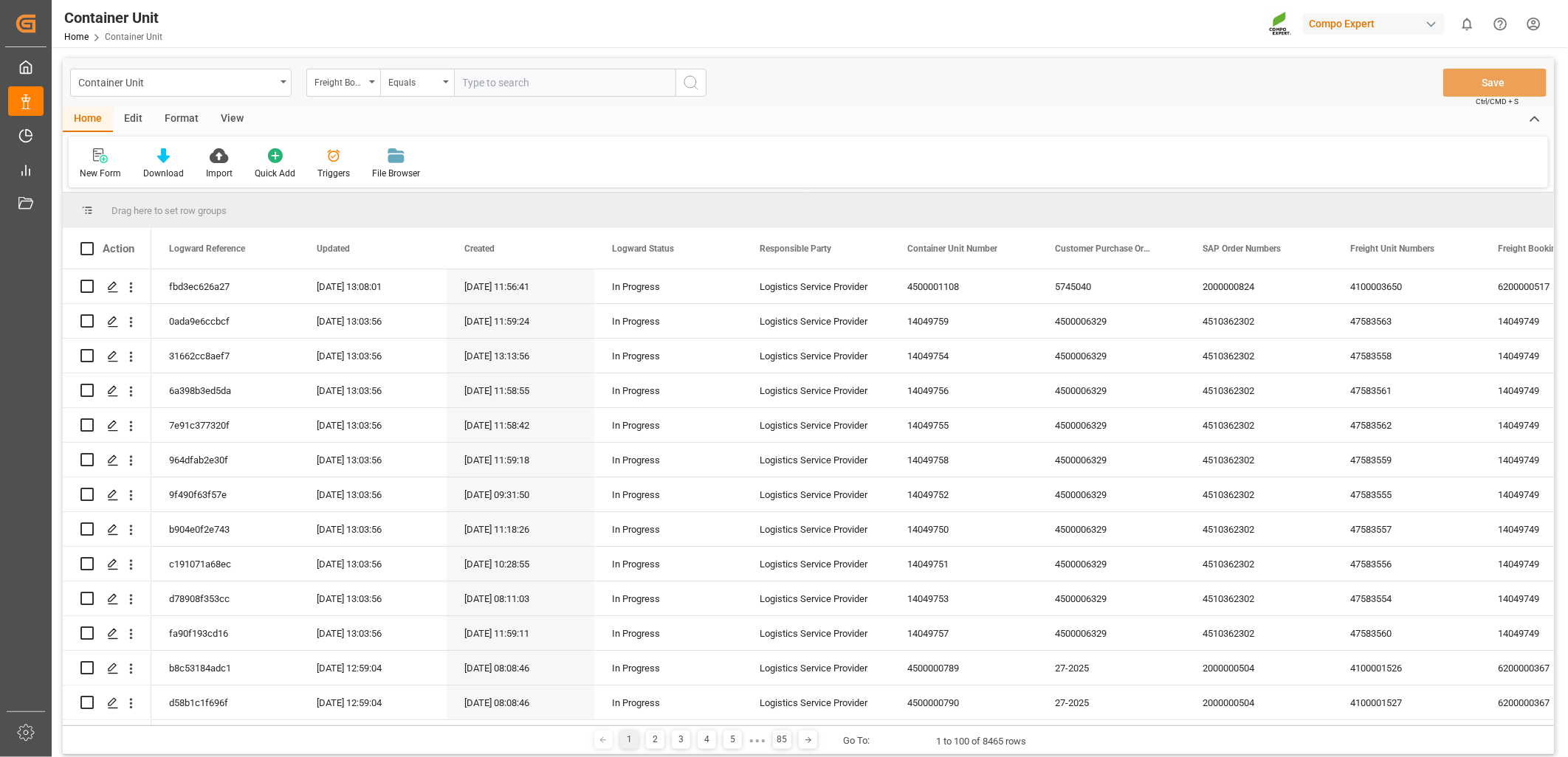
click at [479, 85] on input "text" at bounding box center [565, 82] width 222 height 28
type input "14051349"
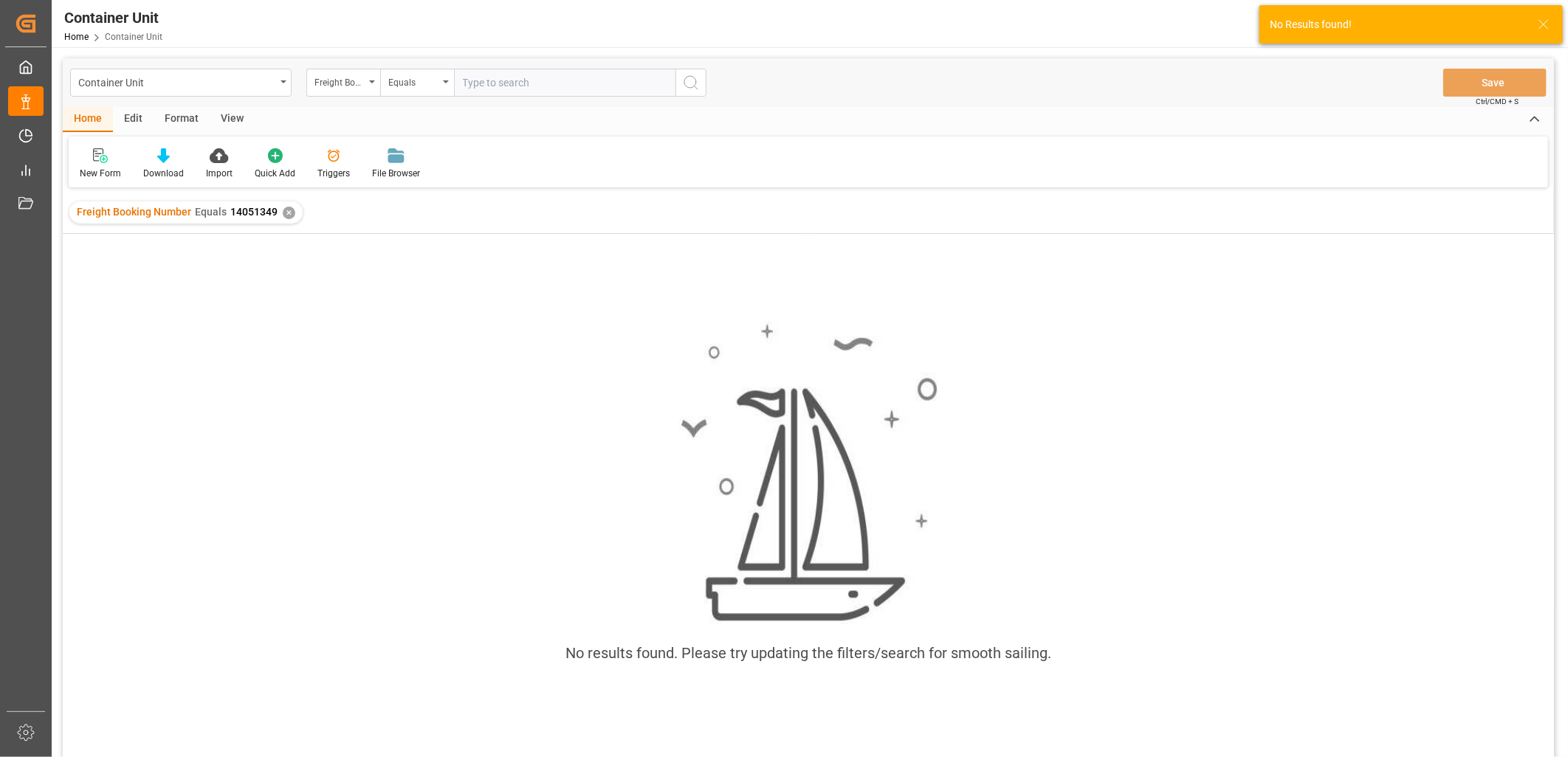
click at [283, 216] on div "✕" at bounding box center [288, 213] width 13 height 13
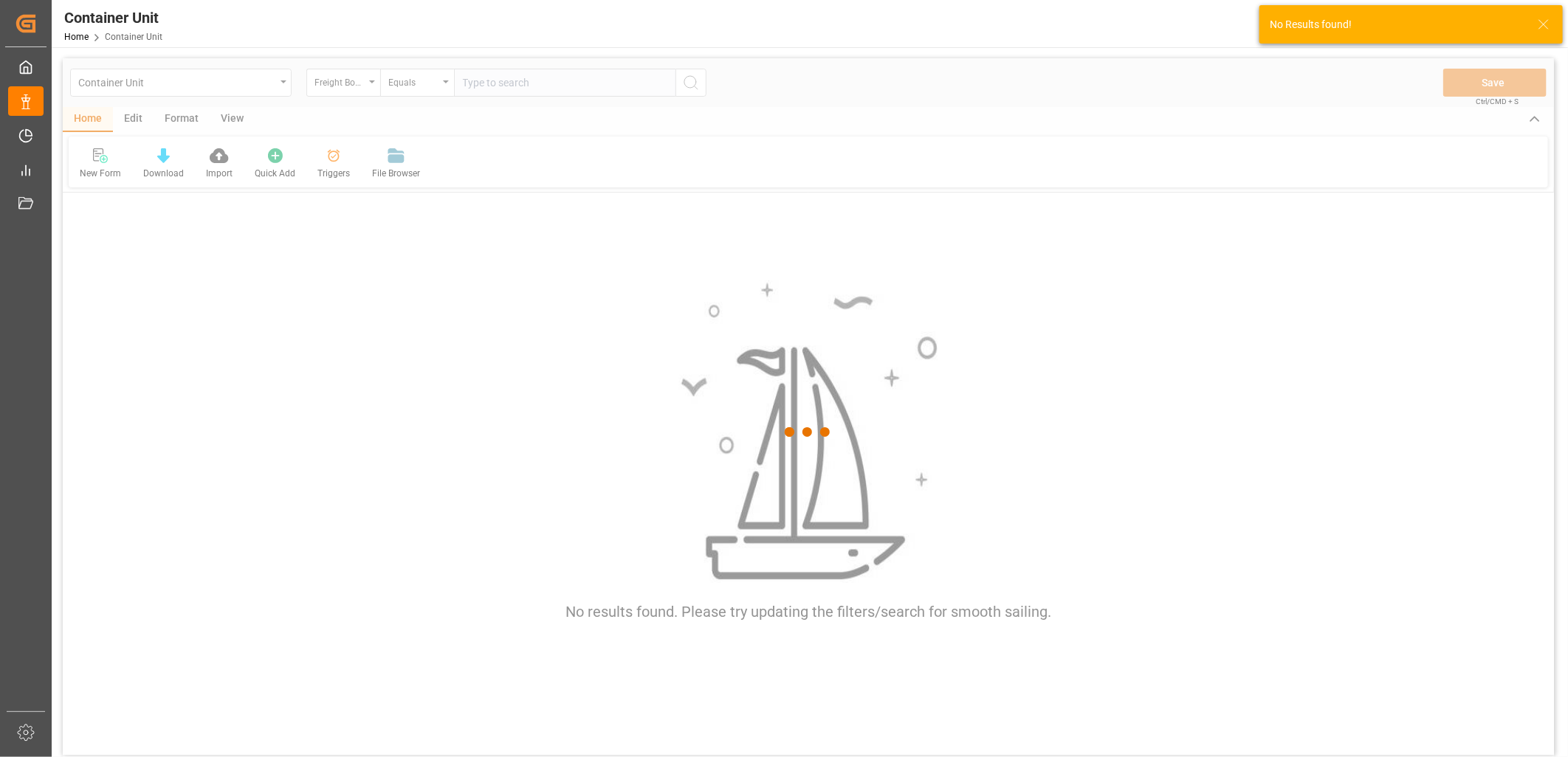
click at [1346, 379] on div at bounding box center [808, 432] width 1491 height 748
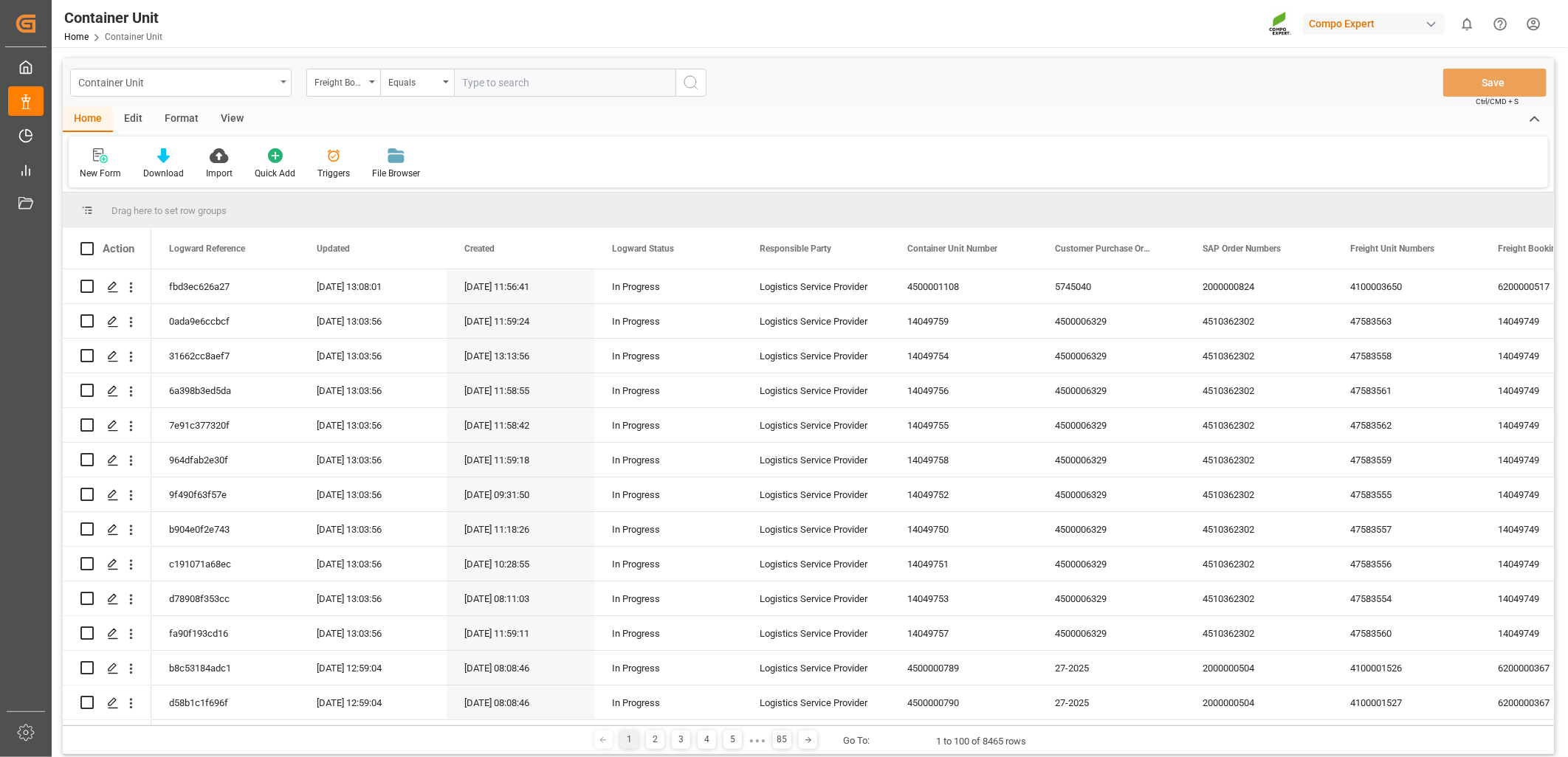
click at [284, 85] on div "Container Unit" at bounding box center [181, 82] width 222 height 28
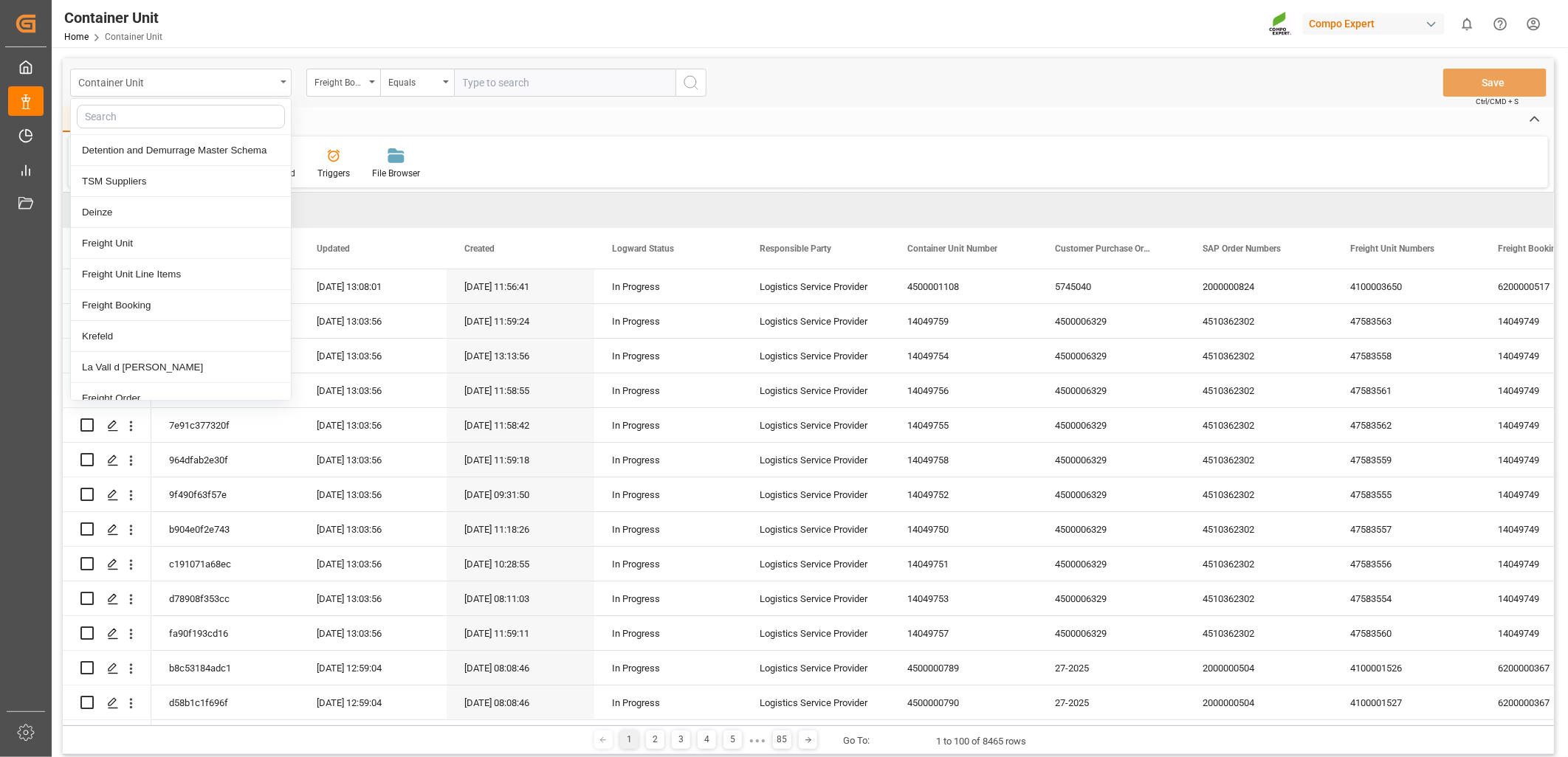
click at [281, 85] on div "Container Unit" at bounding box center [181, 82] width 222 height 28
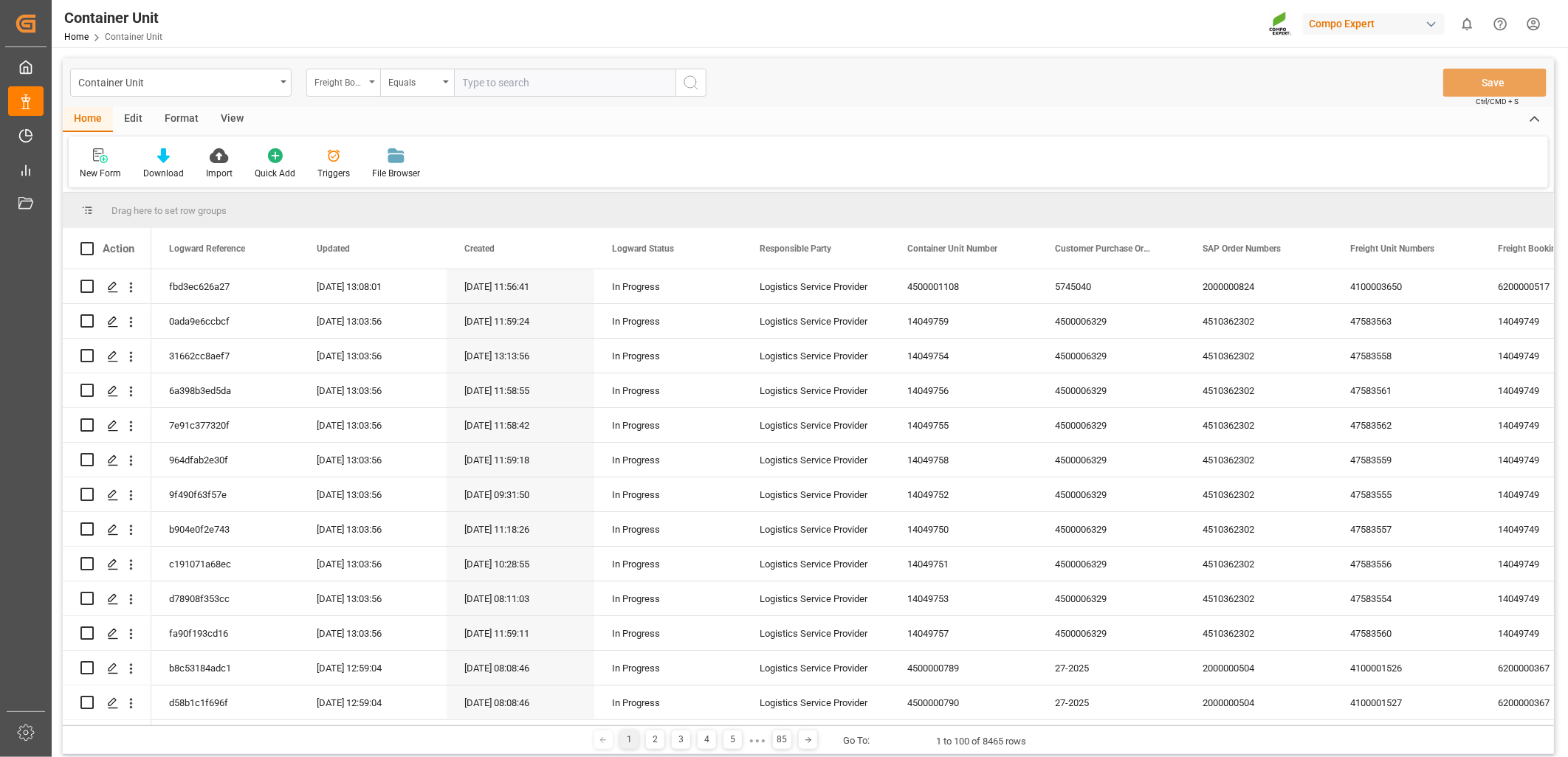
click at [370, 86] on div "Freight Booking Number" at bounding box center [343, 82] width 74 height 28
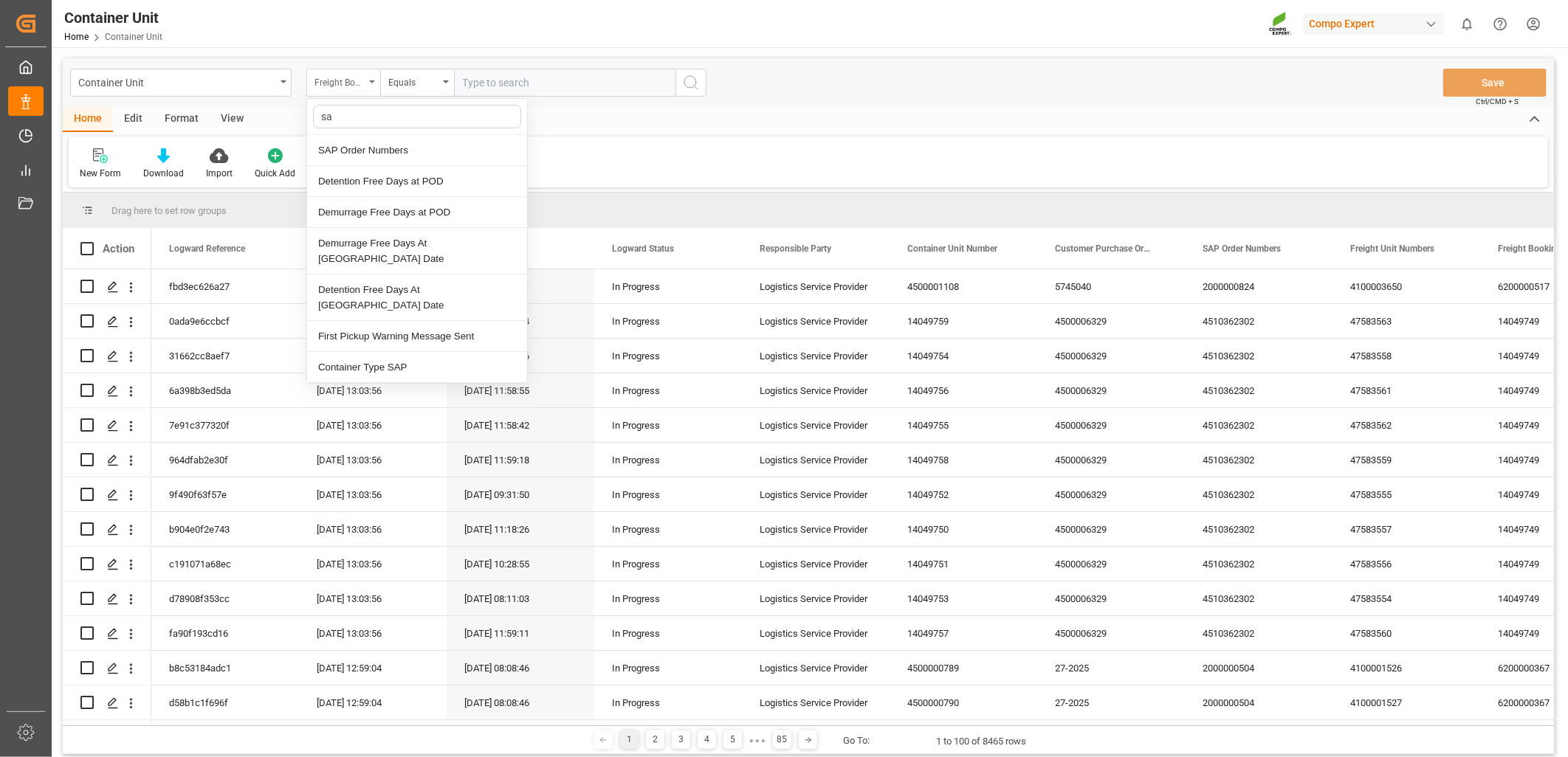
type input "sap"
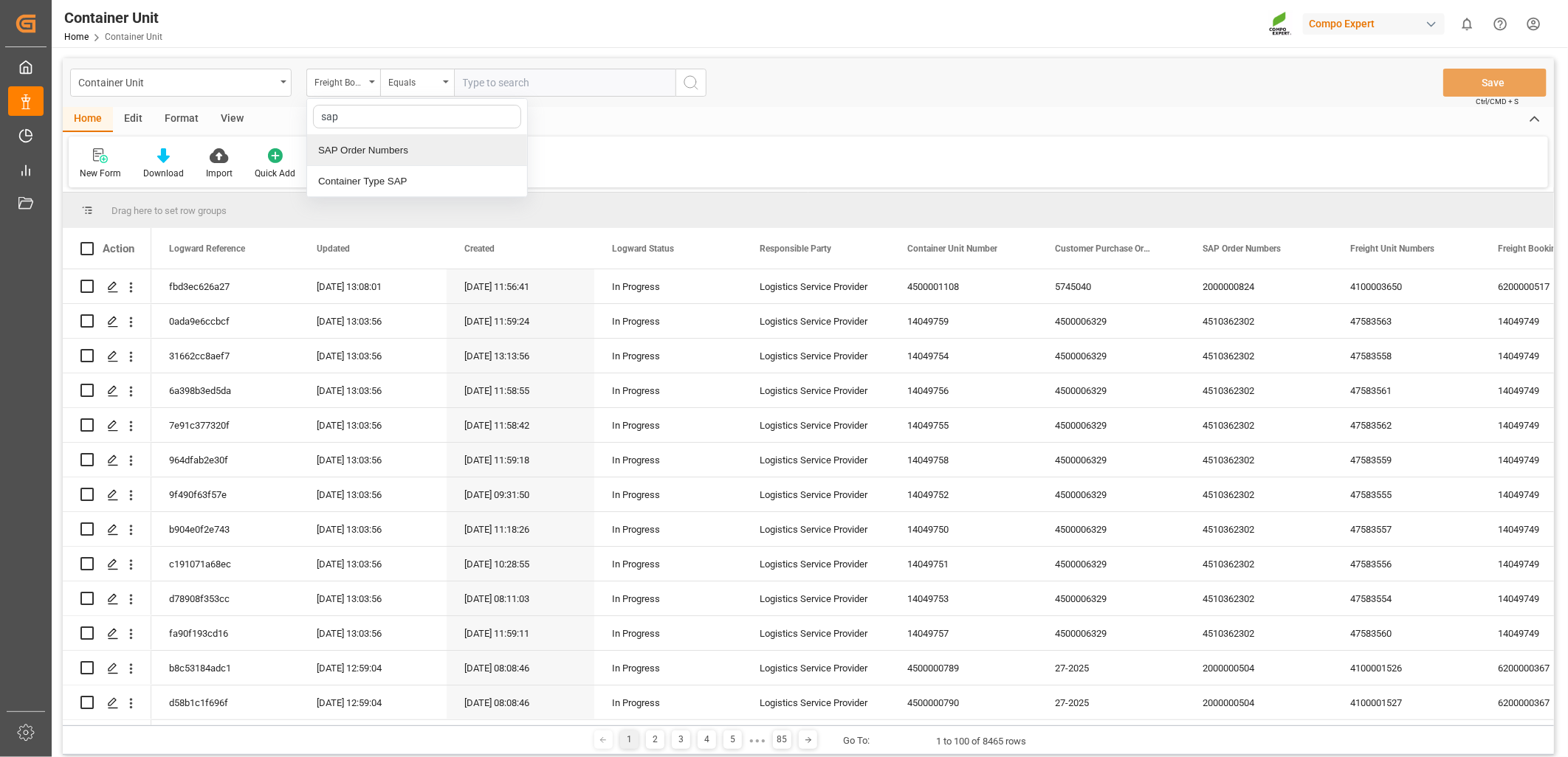
click at [372, 148] on div "SAP Order Numbers" at bounding box center [417, 150] width 220 height 31
click at [551, 81] on input "text" at bounding box center [565, 82] width 222 height 28
paste input "4510364316"
type input "4510364316;"
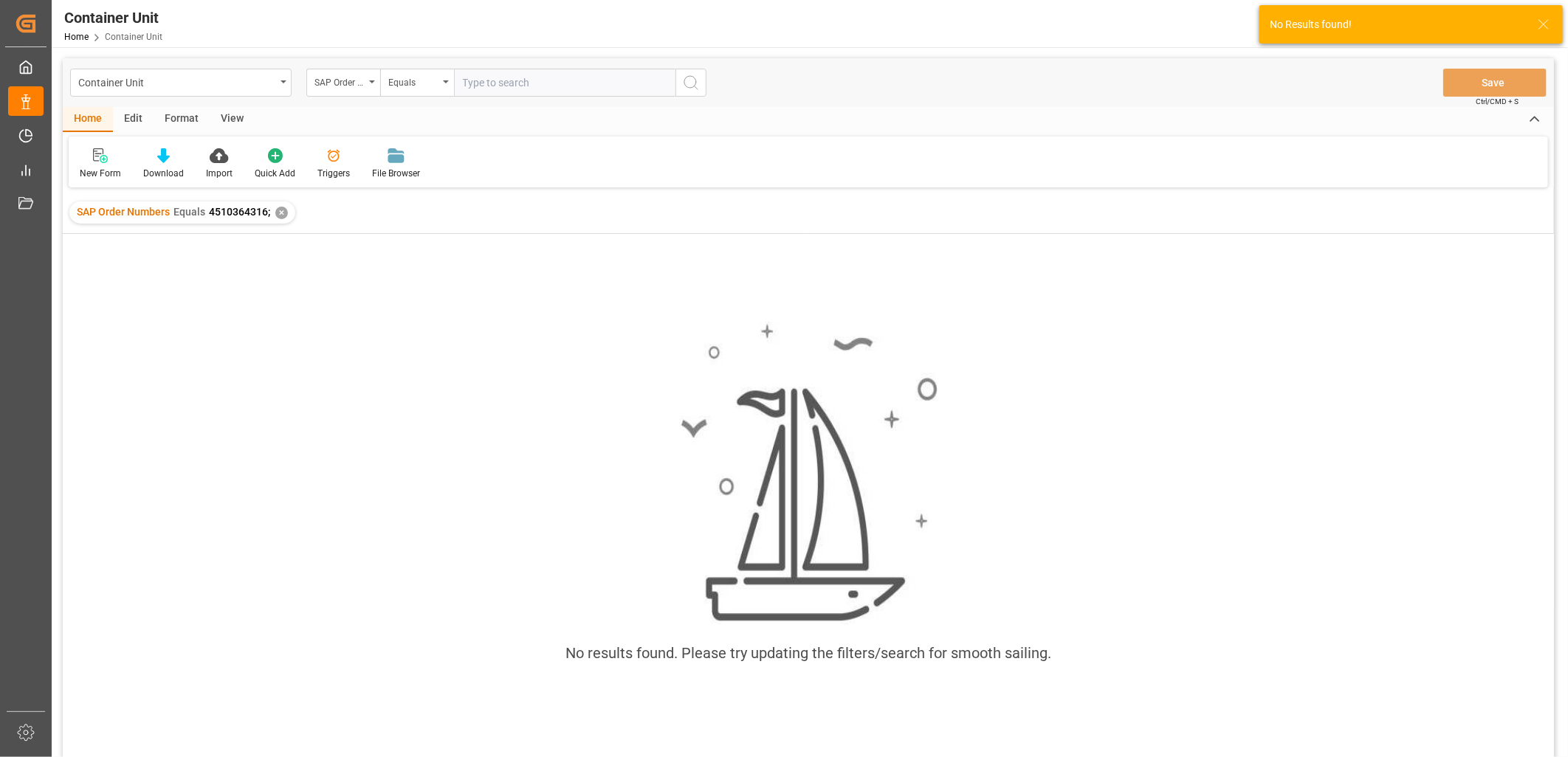
click at [278, 210] on div "✕" at bounding box center [282, 213] width 13 height 13
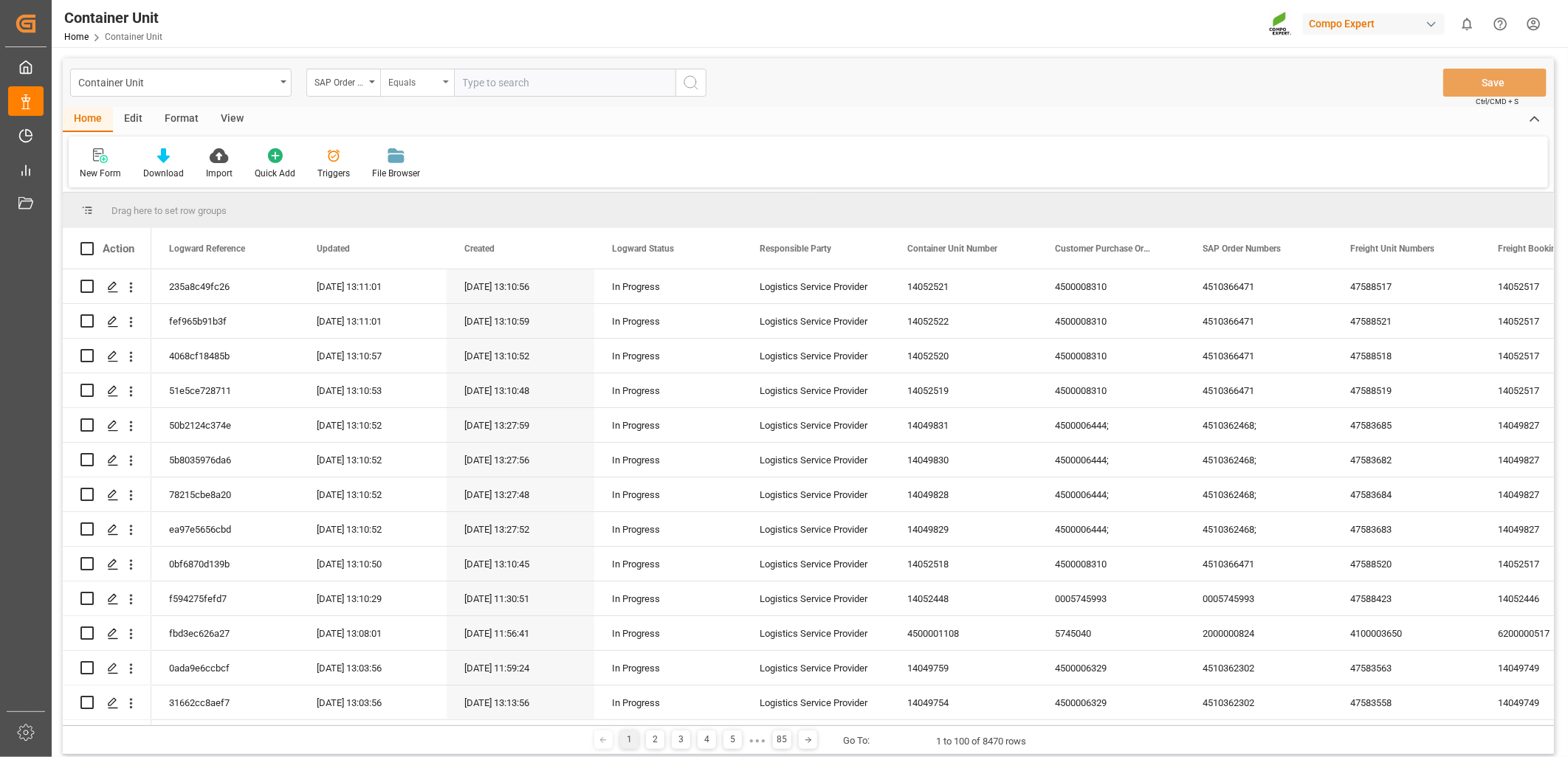
click at [444, 81] on icon "open menu" at bounding box center [446, 82] width 6 height 3
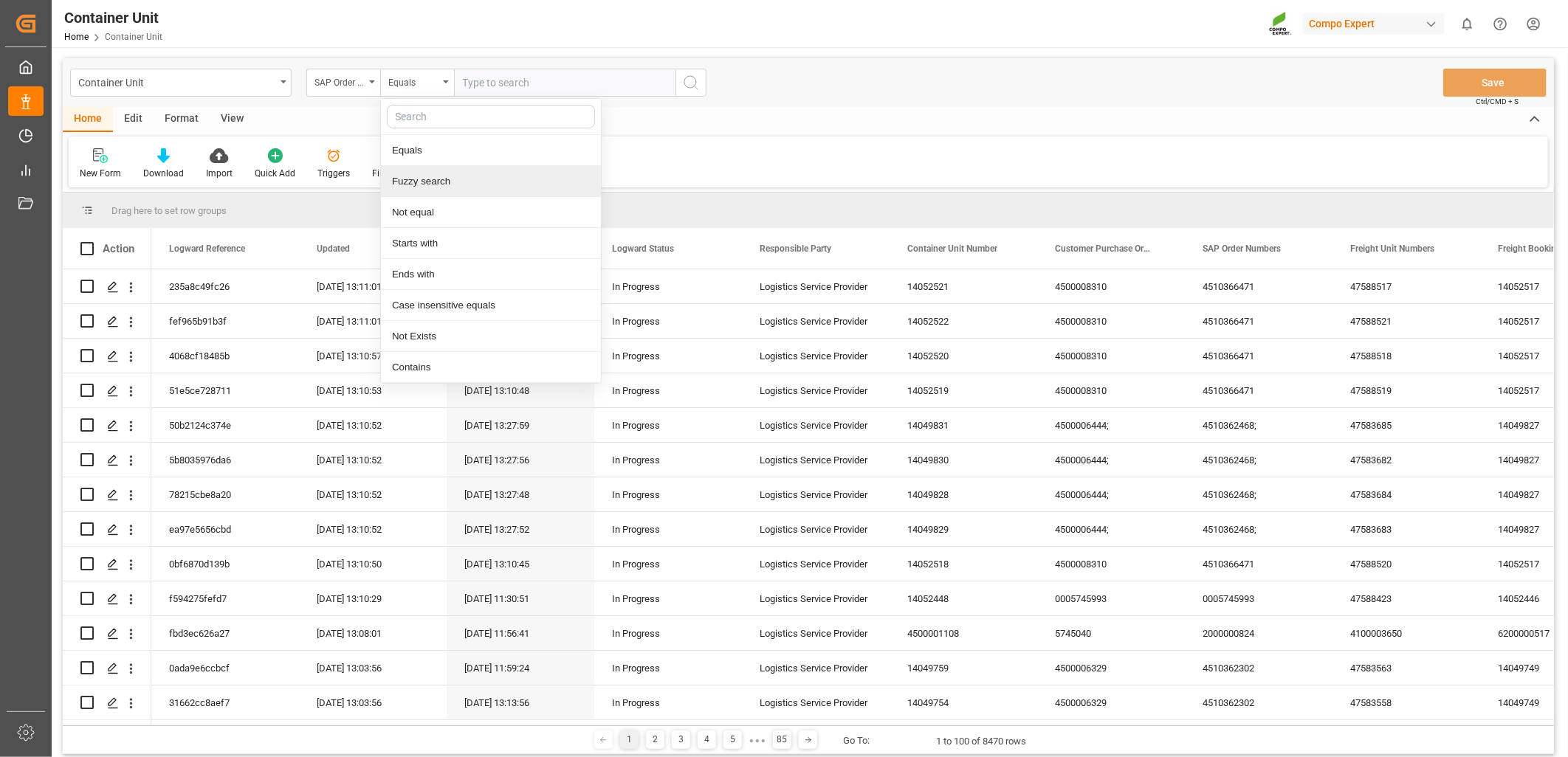
click at [420, 183] on div "Fuzzy search" at bounding box center [491, 181] width 220 height 31
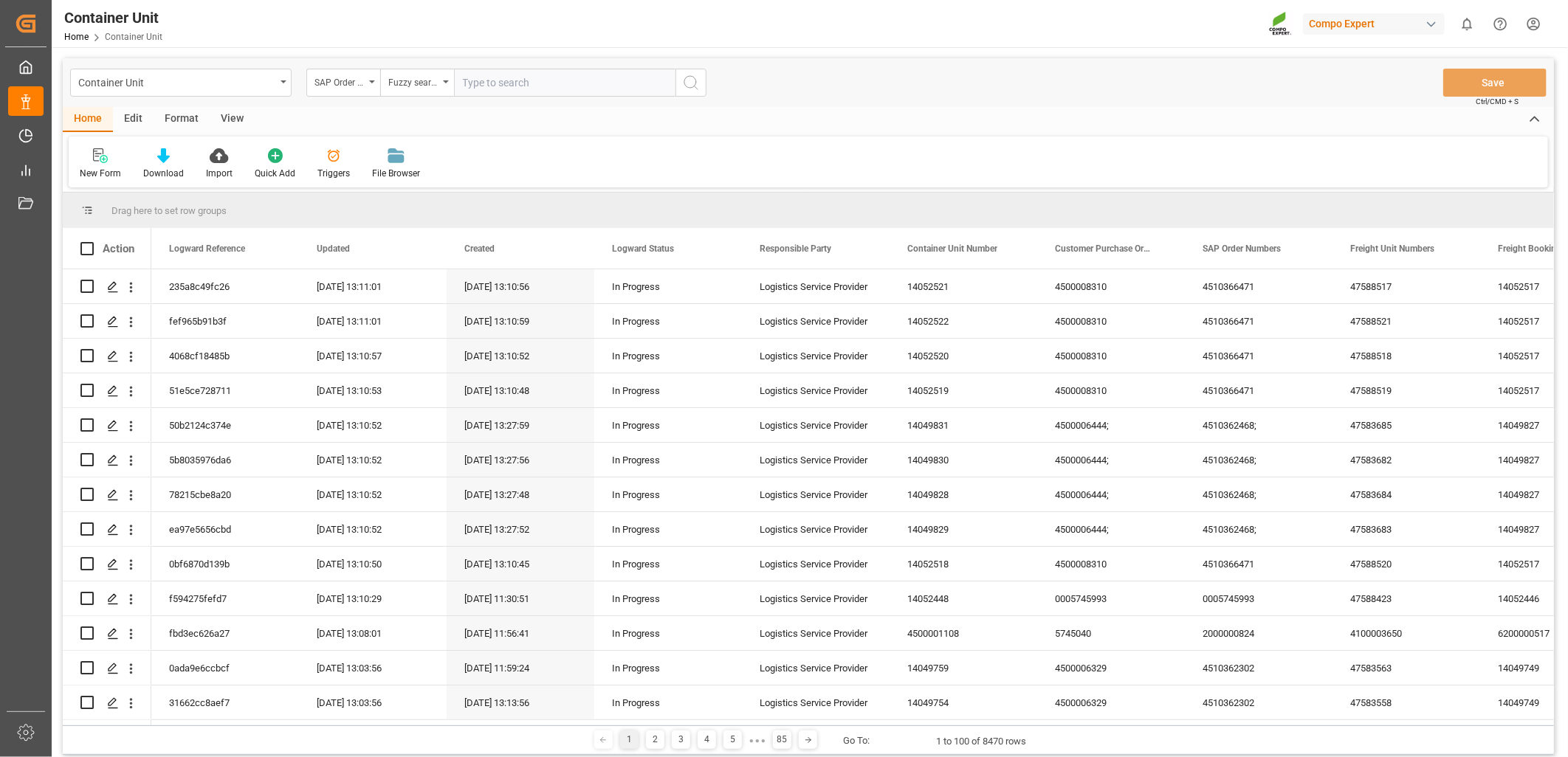
paste input "4510364316"
type input "4510364316"
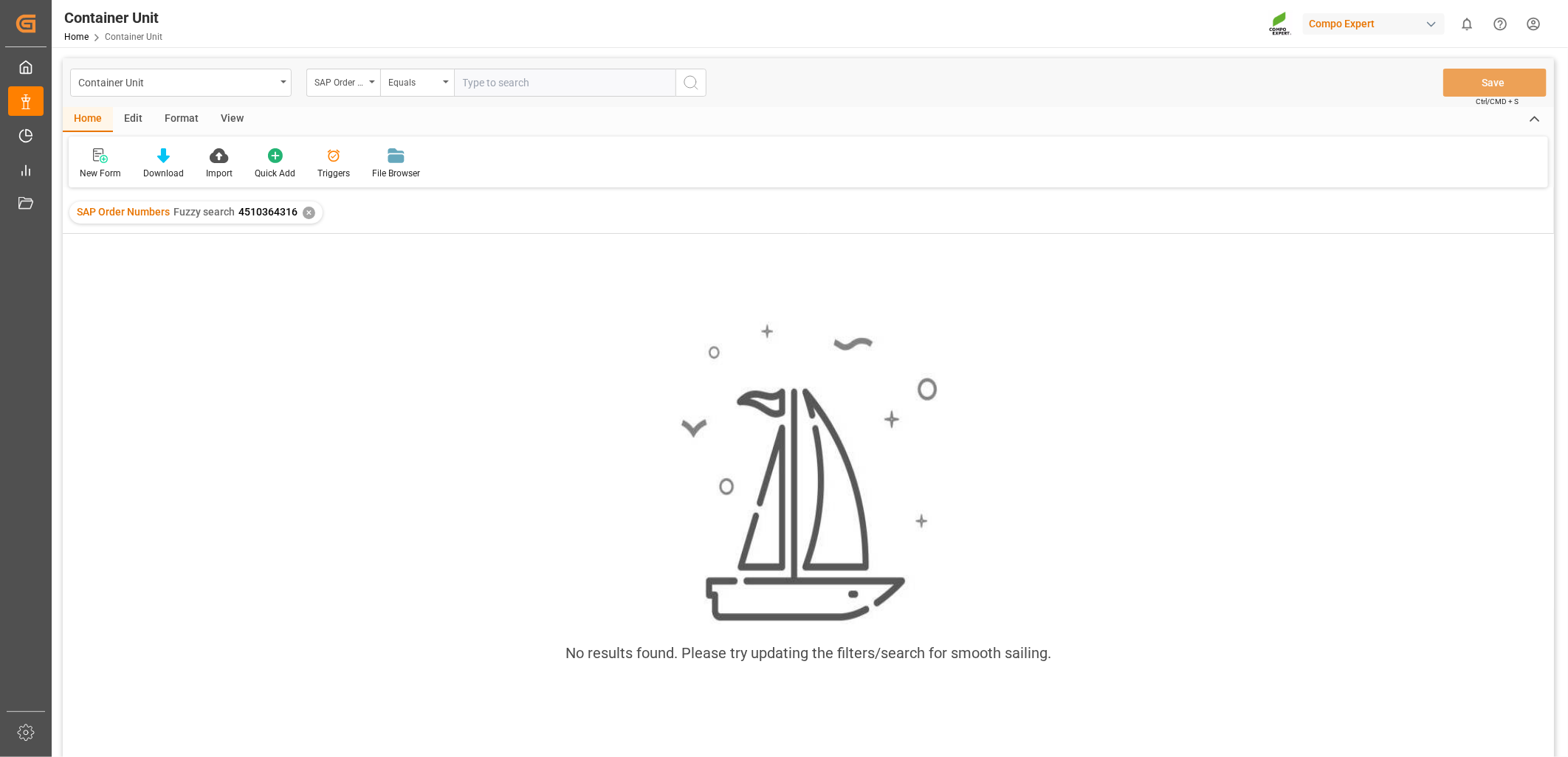
click at [306, 213] on div "✕" at bounding box center [309, 213] width 13 height 13
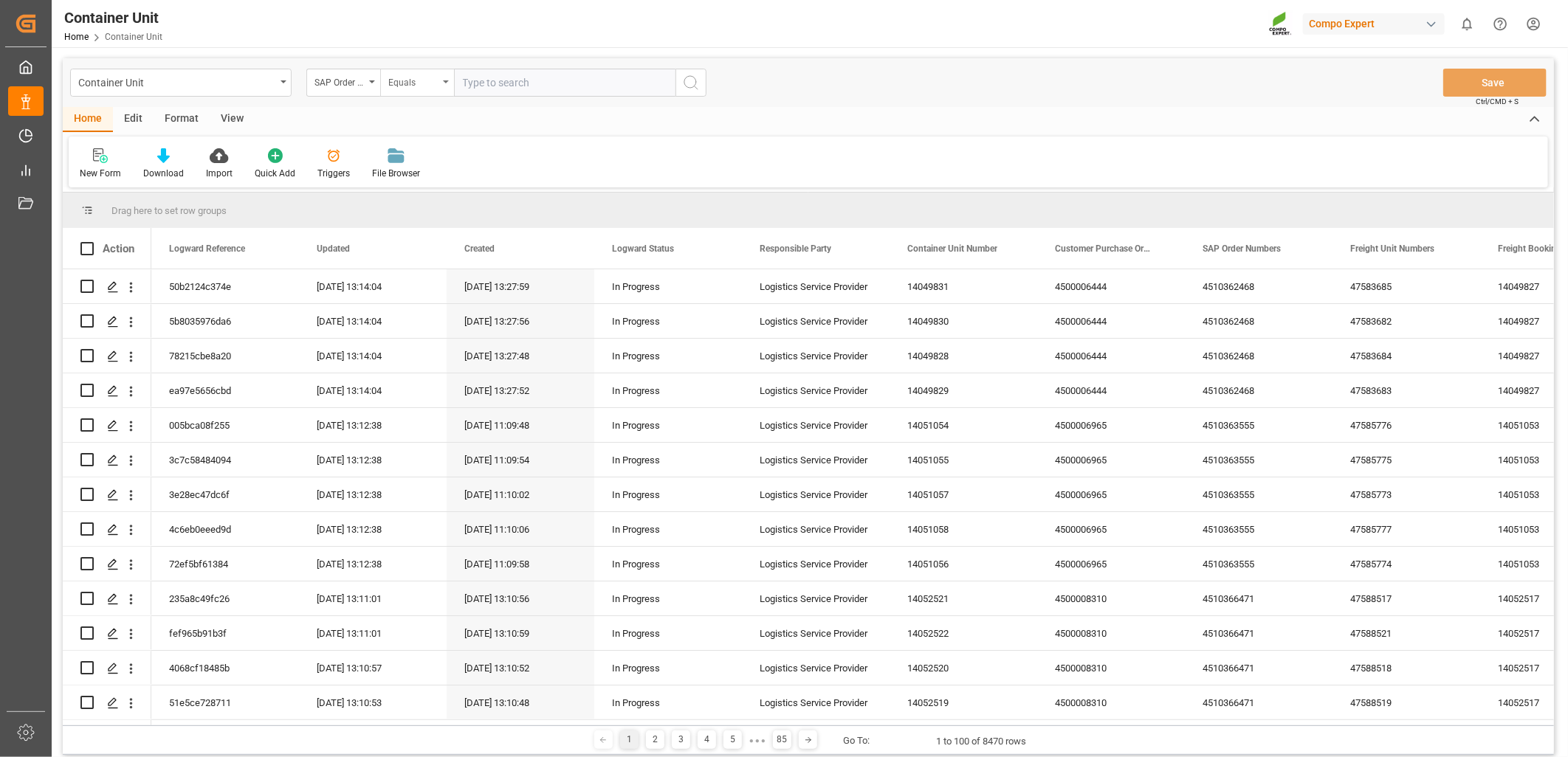
click at [439, 79] on div "Equals" at bounding box center [417, 82] width 74 height 28
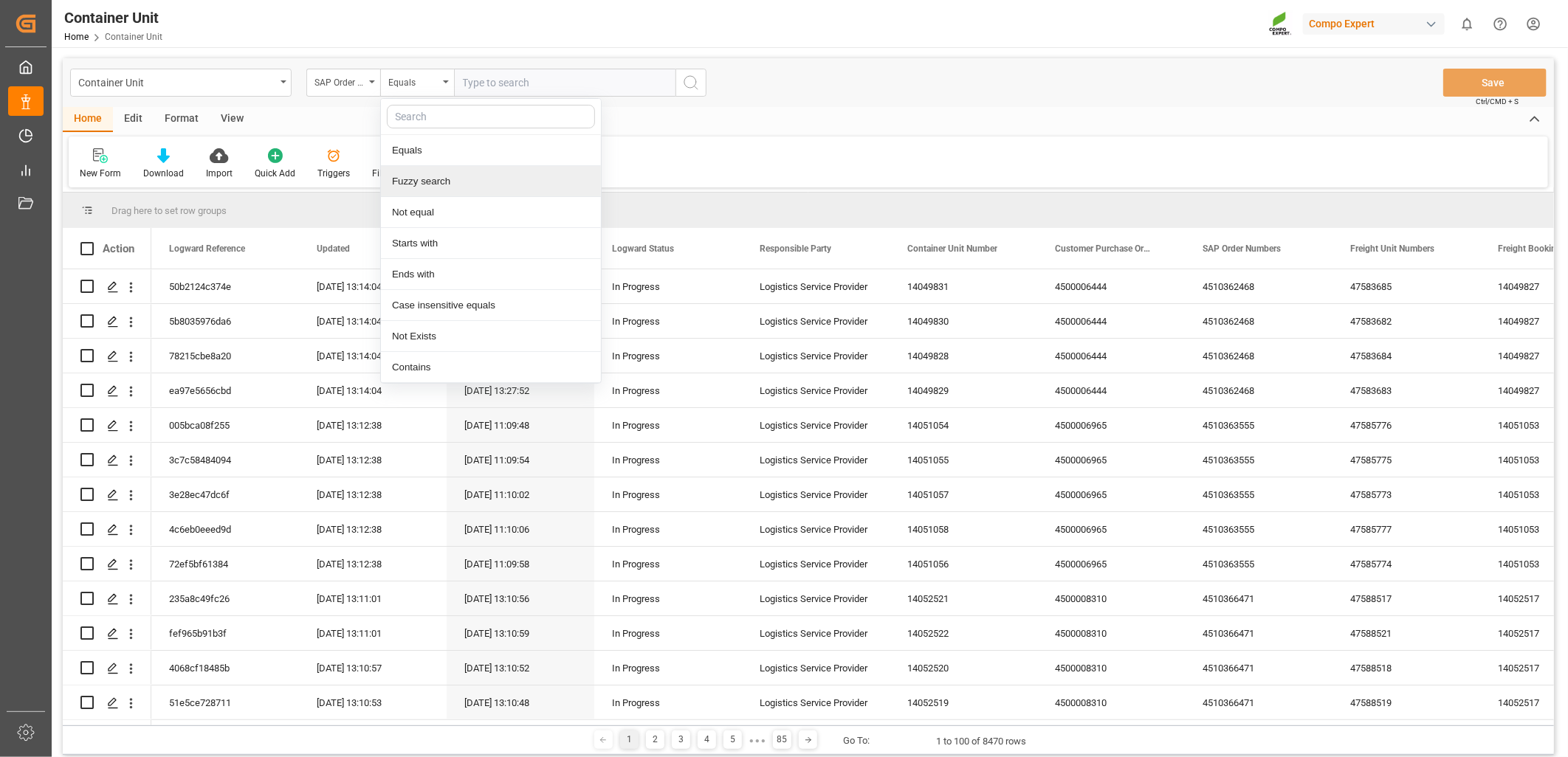
click at [404, 186] on div "Fuzzy search" at bounding box center [491, 181] width 220 height 31
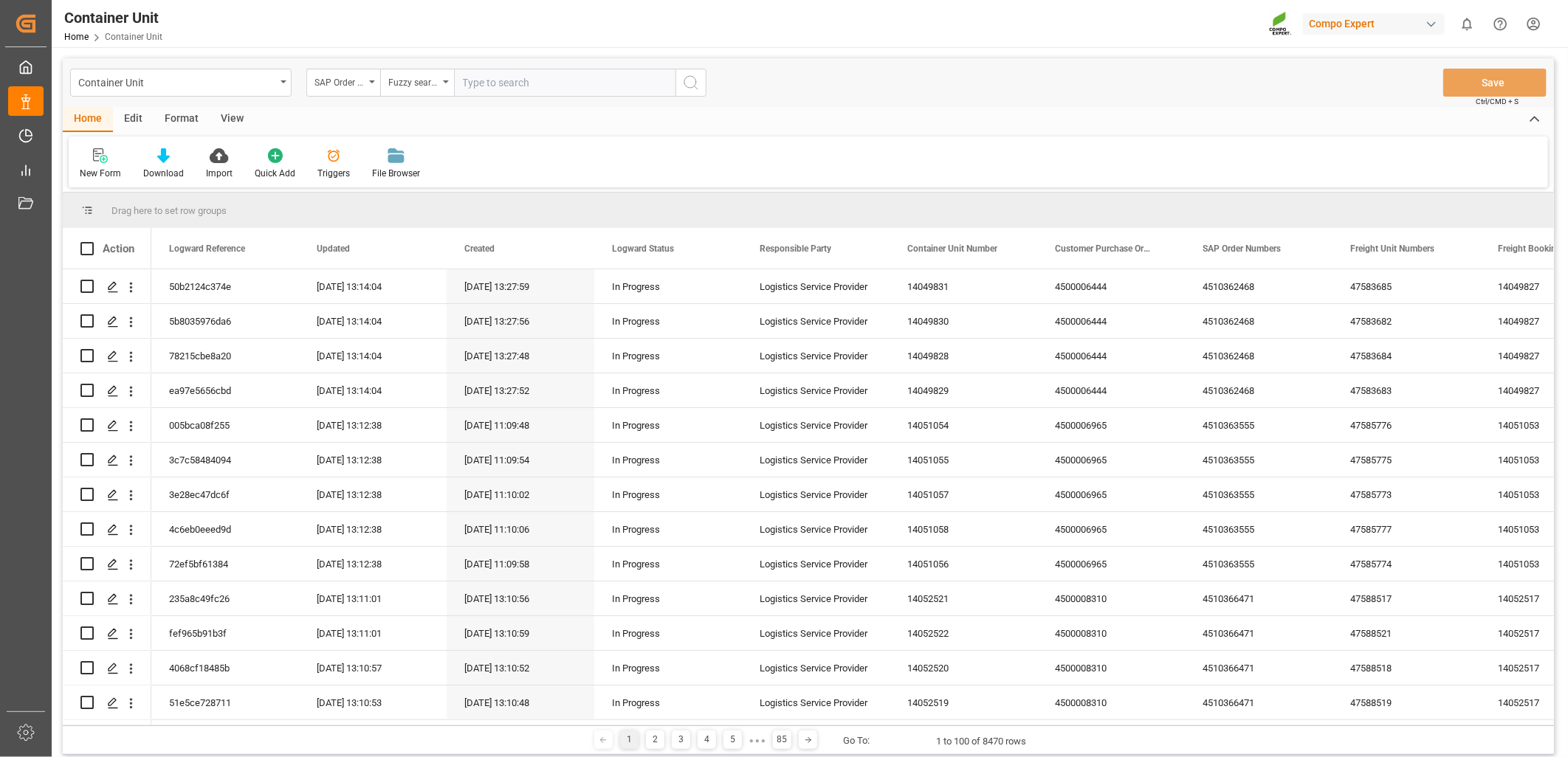
paste input "4510364236"
type input "4510364236"
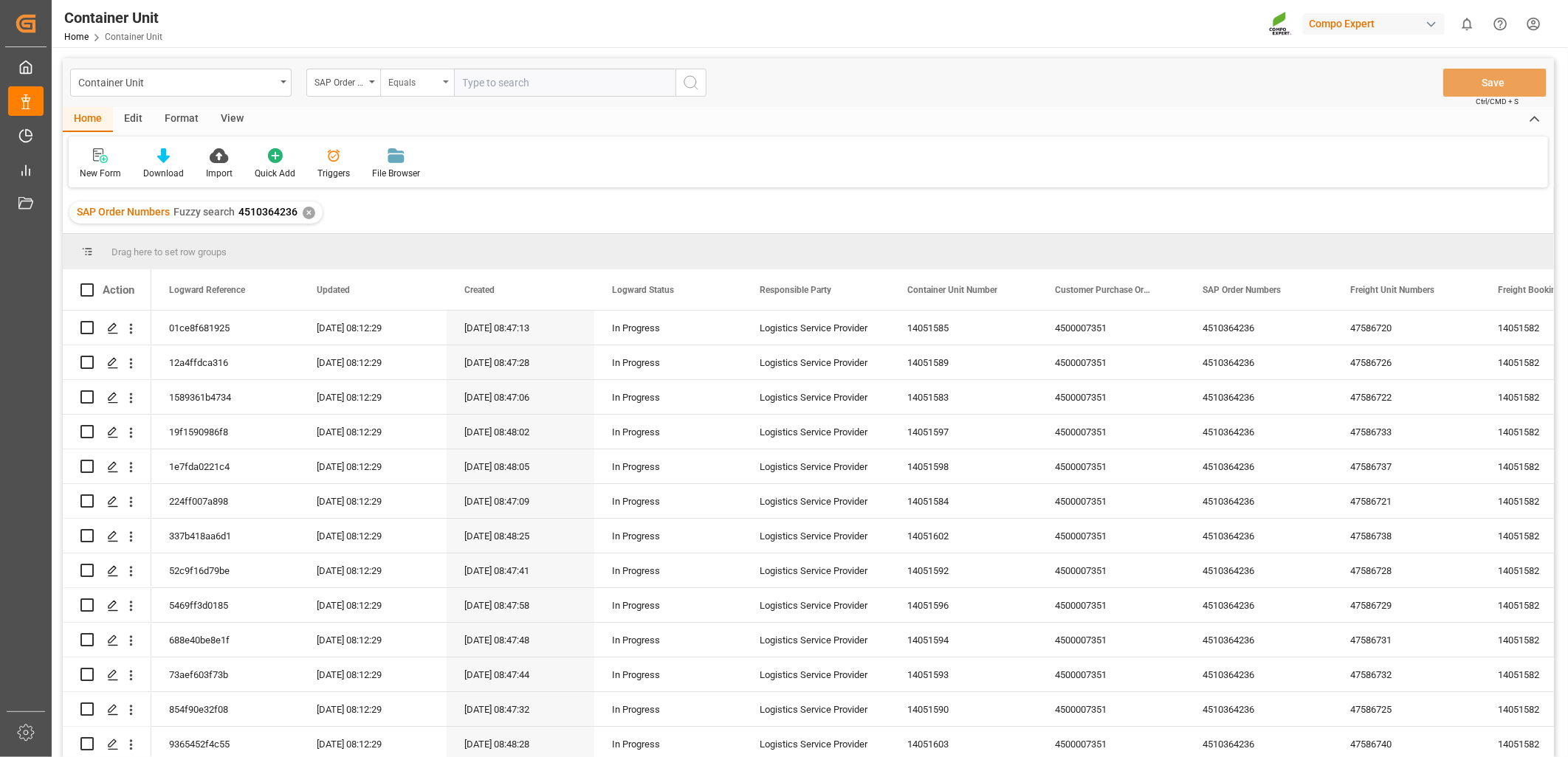
click at [429, 86] on div "Equals" at bounding box center [413, 81] width 50 height 17
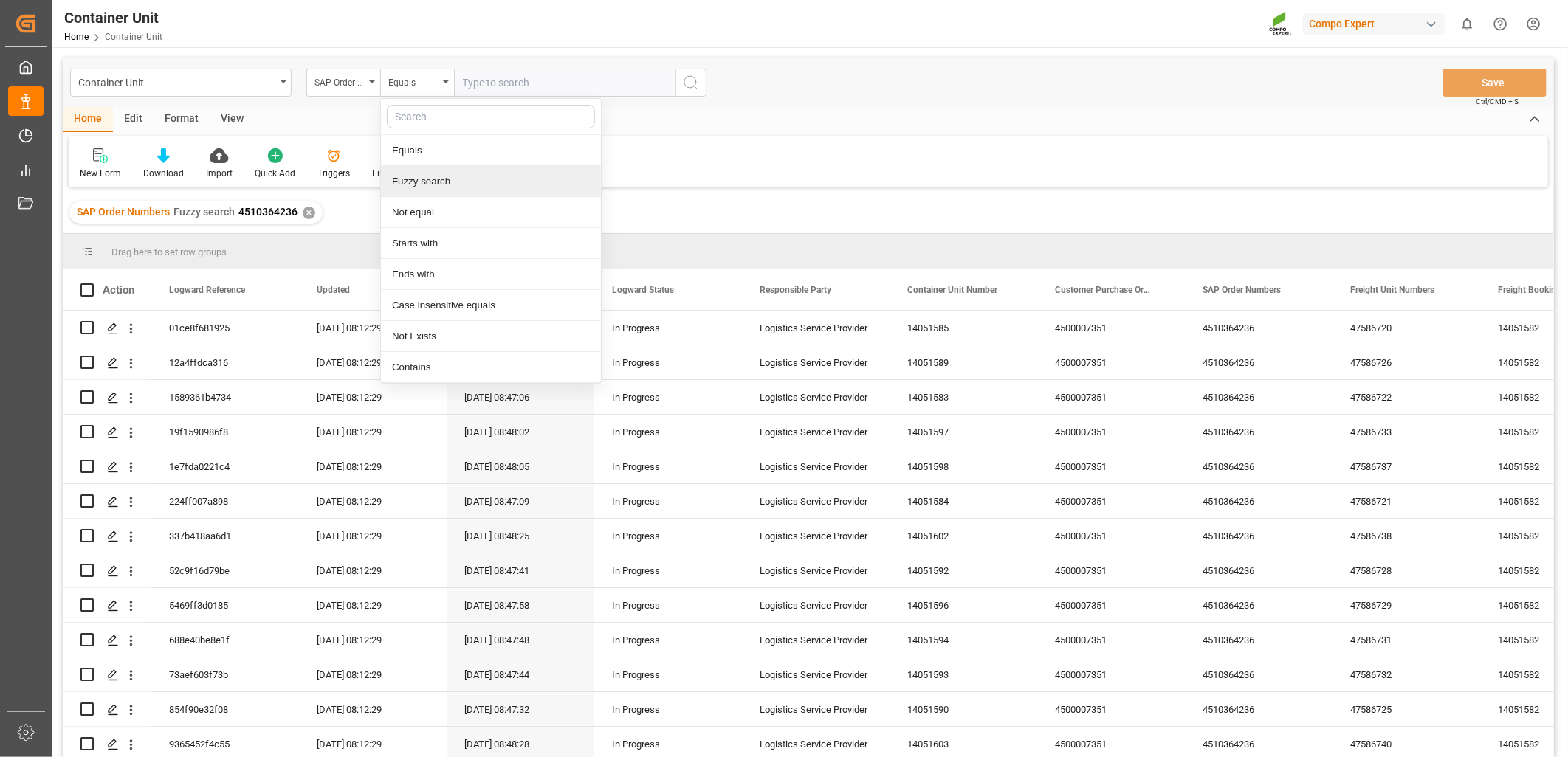
click at [440, 180] on div "Fuzzy search" at bounding box center [491, 181] width 220 height 31
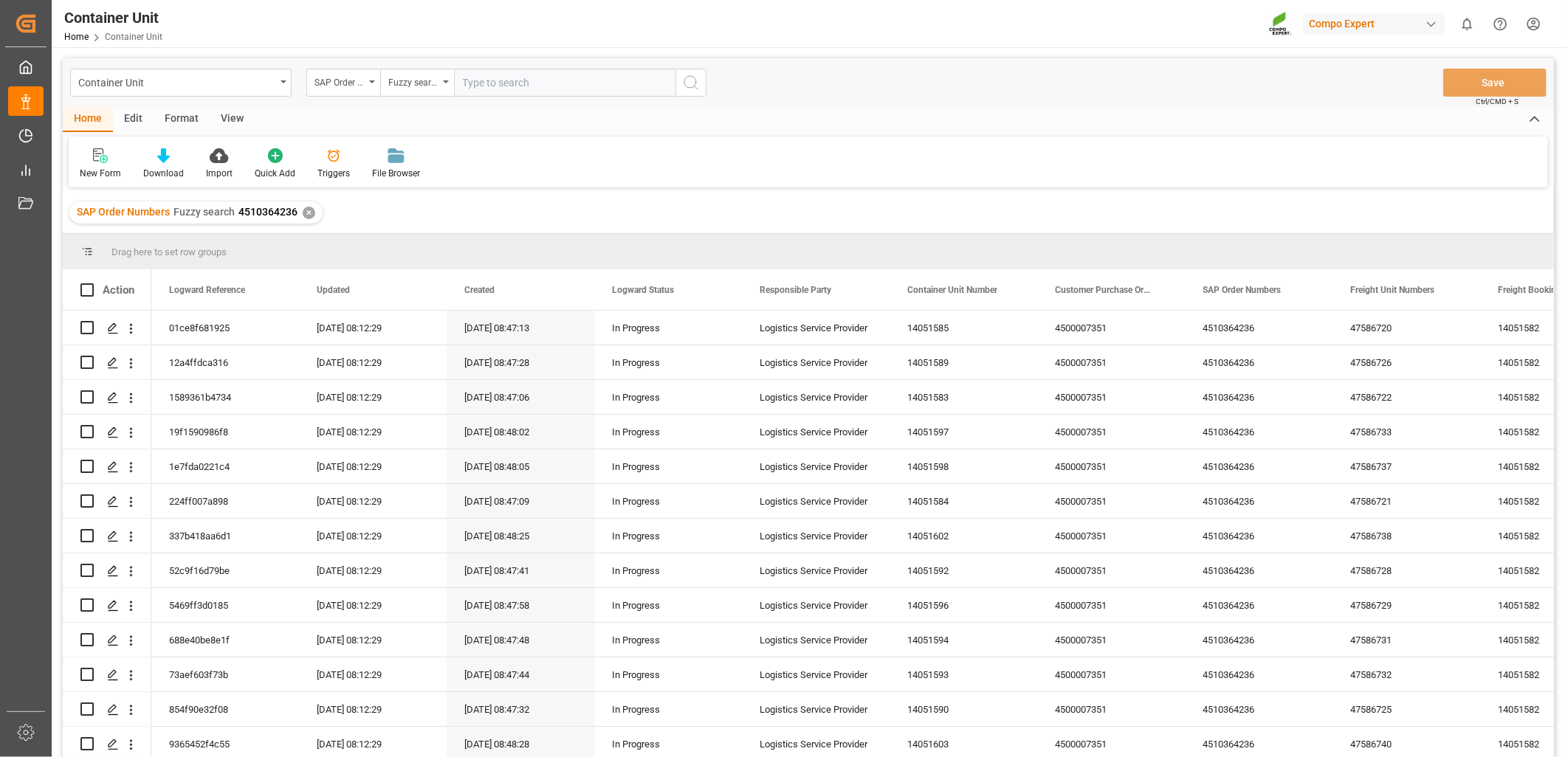
click at [697, 124] on div "Home Edit Format View" at bounding box center [808, 119] width 1491 height 25
drag, startPoint x: 1071, startPoint y: 115, endPoint x: 1020, endPoint y: 105, distance: 52.0
click at [1069, 115] on div "Home Edit Format View" at bounding box center [808, 119] width 1491 height 25
click at [306, 208] on div "✕" at bounding box center [309, 213] width 13 height 13
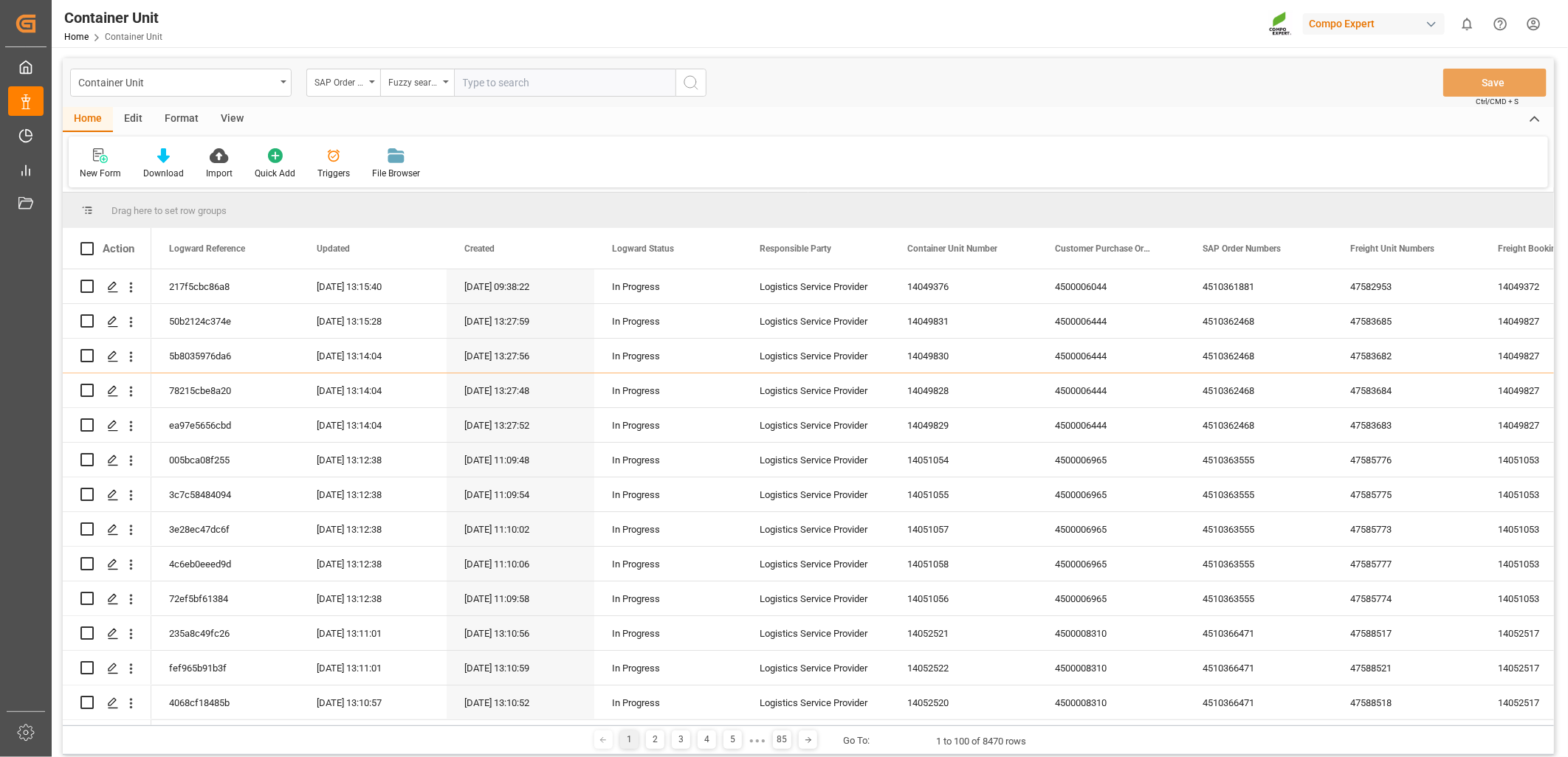
drag, startPoint x: 947, startPoint y: 113, endPoint x: 926, endPoint y: 106, distance: 22.1
click at [947, 113] on div "Home Edit Format View" at bounding box center [808, 119] width 1491 height 25
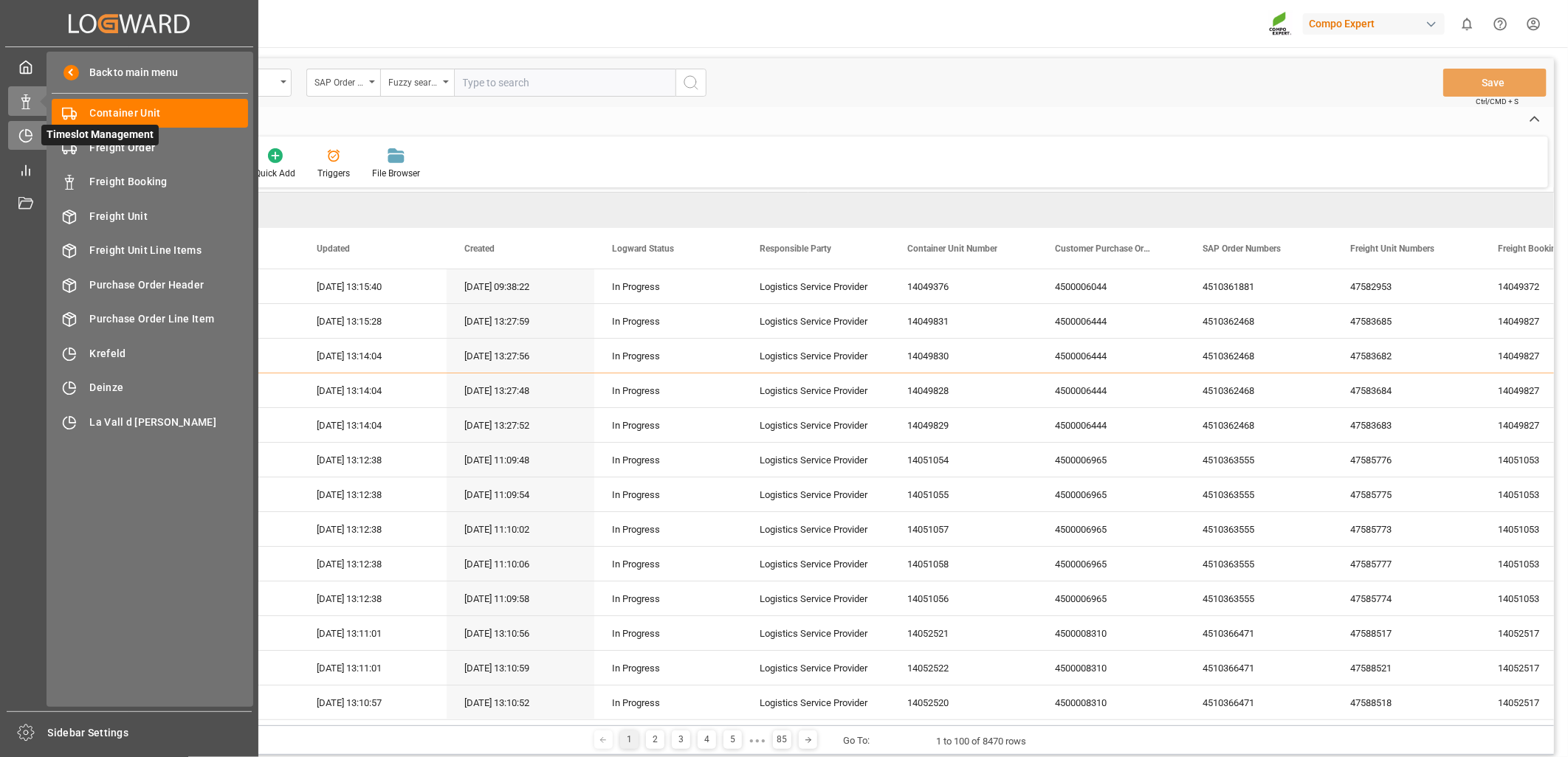
click at [26, 133] on icon at bounding box center [26, 136] width 15 height 15
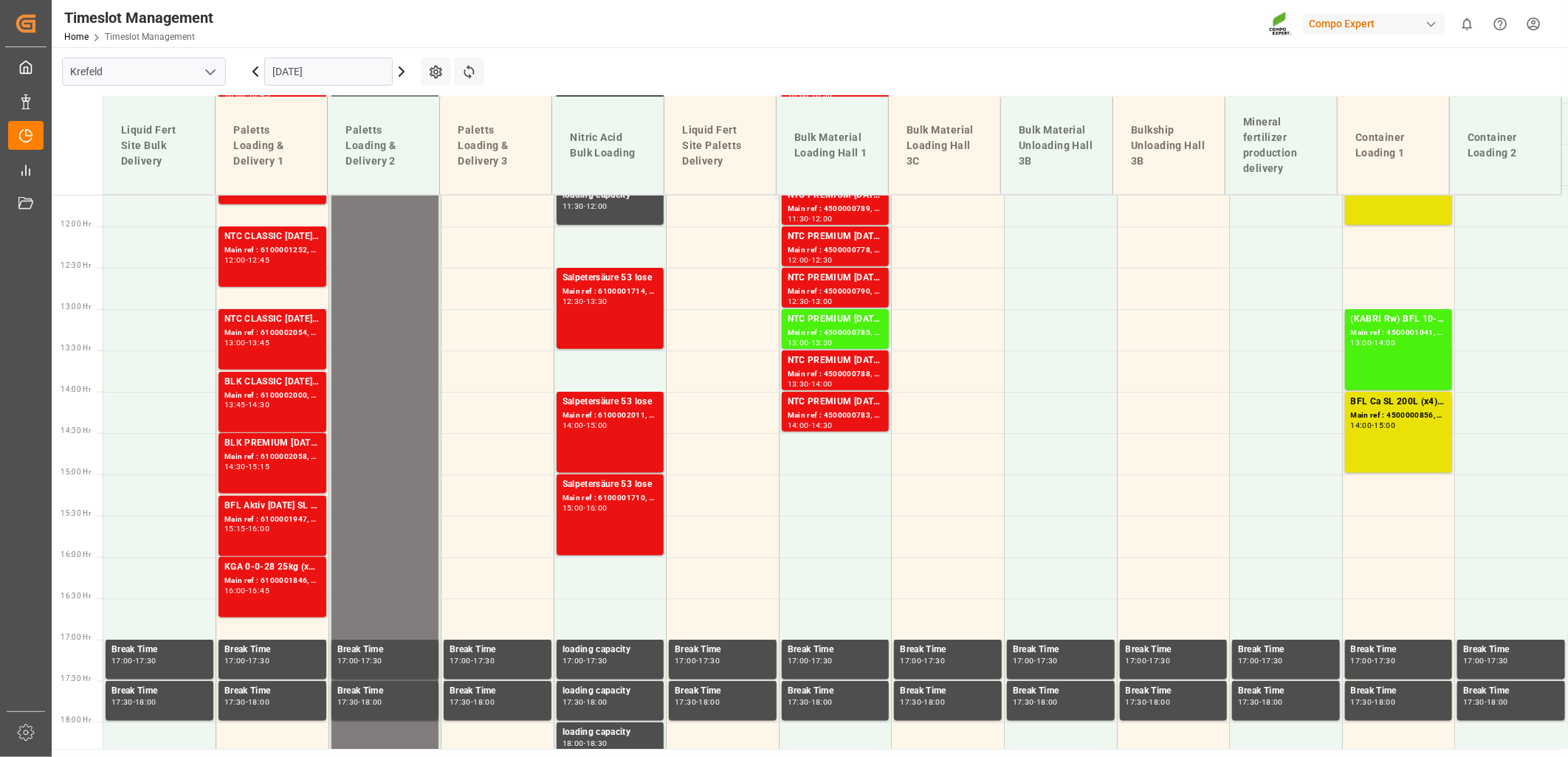
scroll to position [1028, 0]
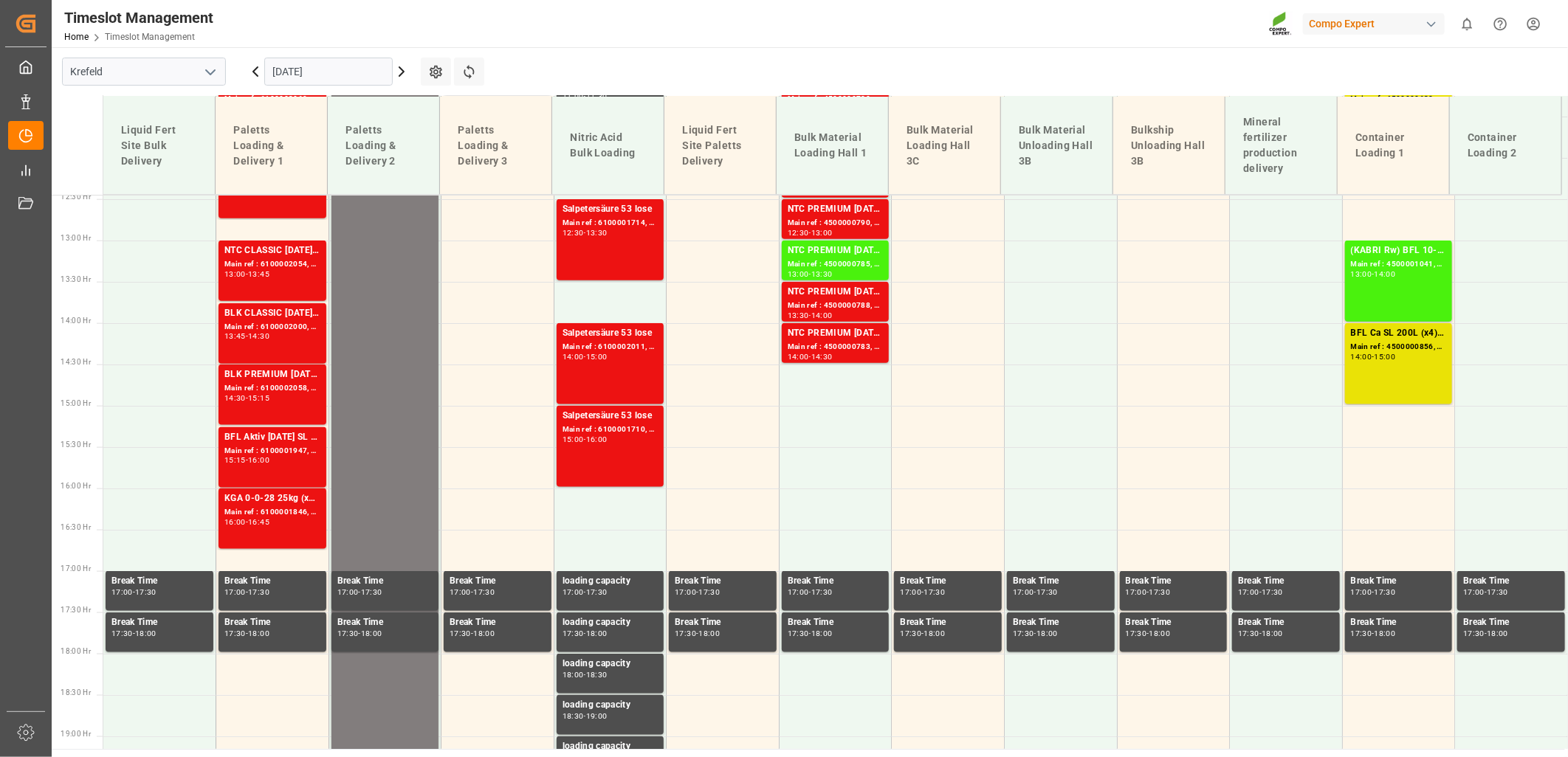
click at [208, 75] on icon "open menu" at bounding box center [211, 73] width 18 height 18
click at [163, 174] on div "La Vall d [PERSON_NAME]" at bounding box center [144, 171] width 163 height 33
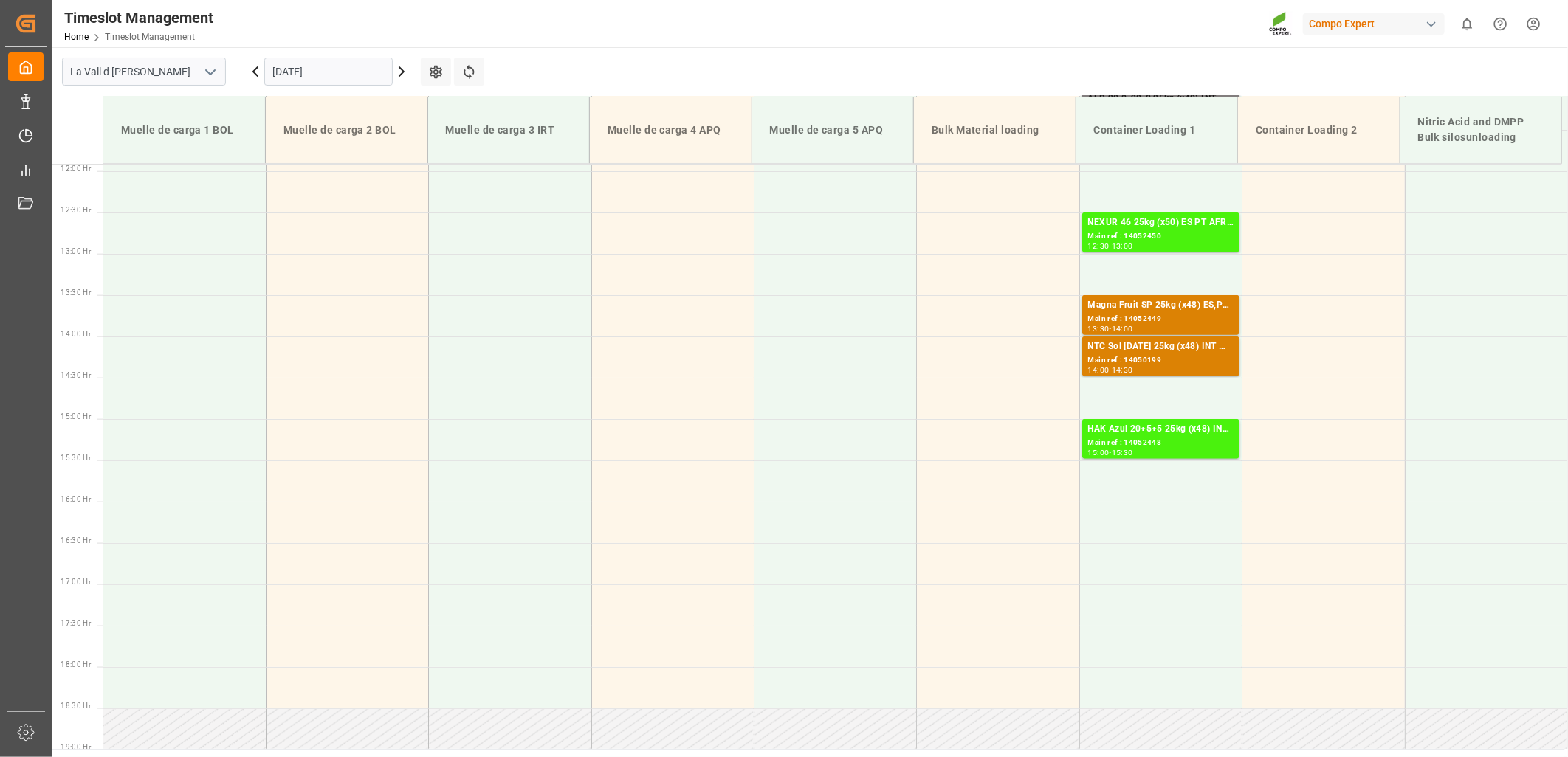
scroll to position [997, 0]
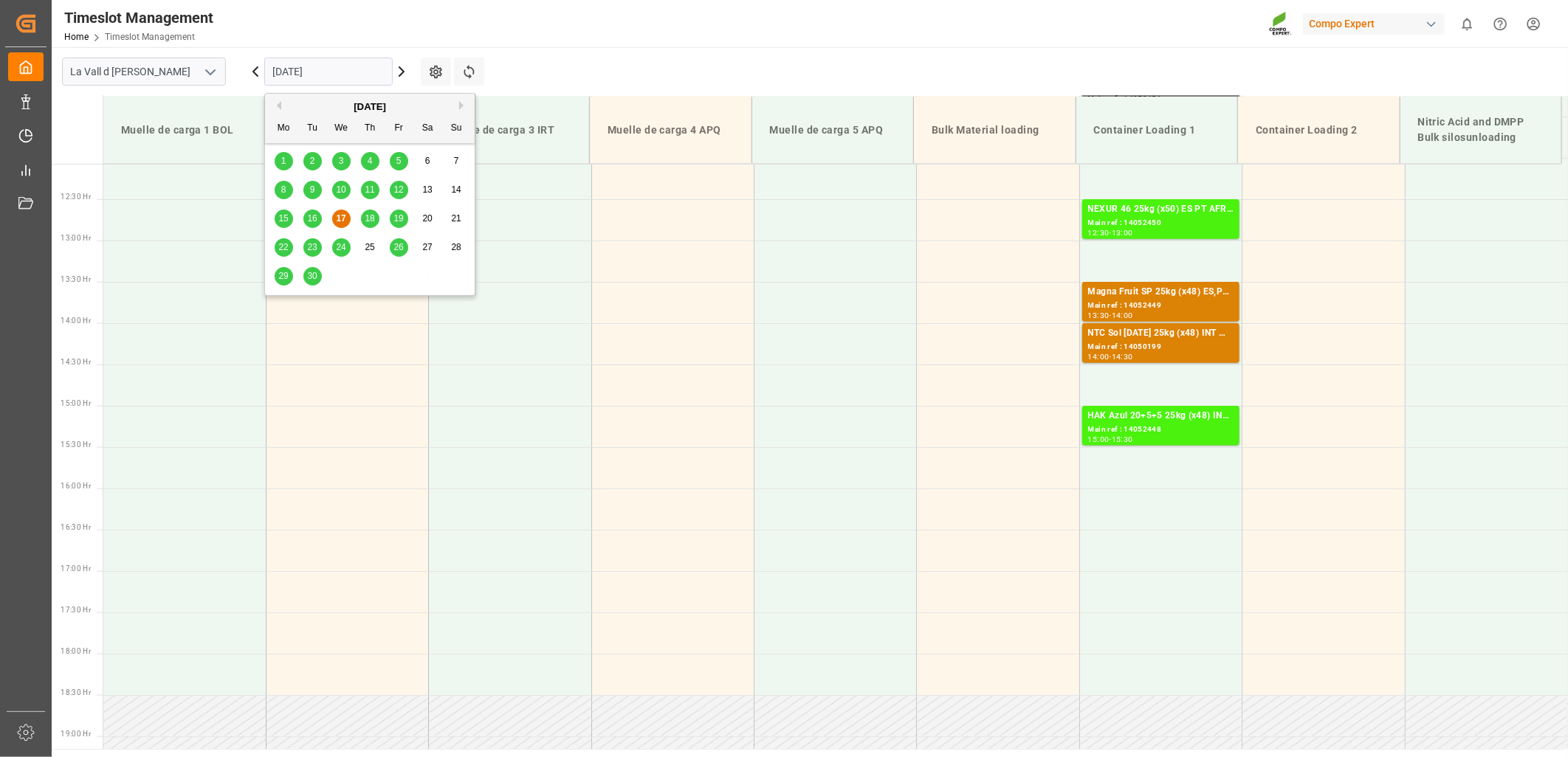
click at [348, 72] on input "[DATE]" at bounding box center [328, 71] width 128 height 28
click at [372, 222] on span "18" at bounding box center [369, 219] width 10 height 10
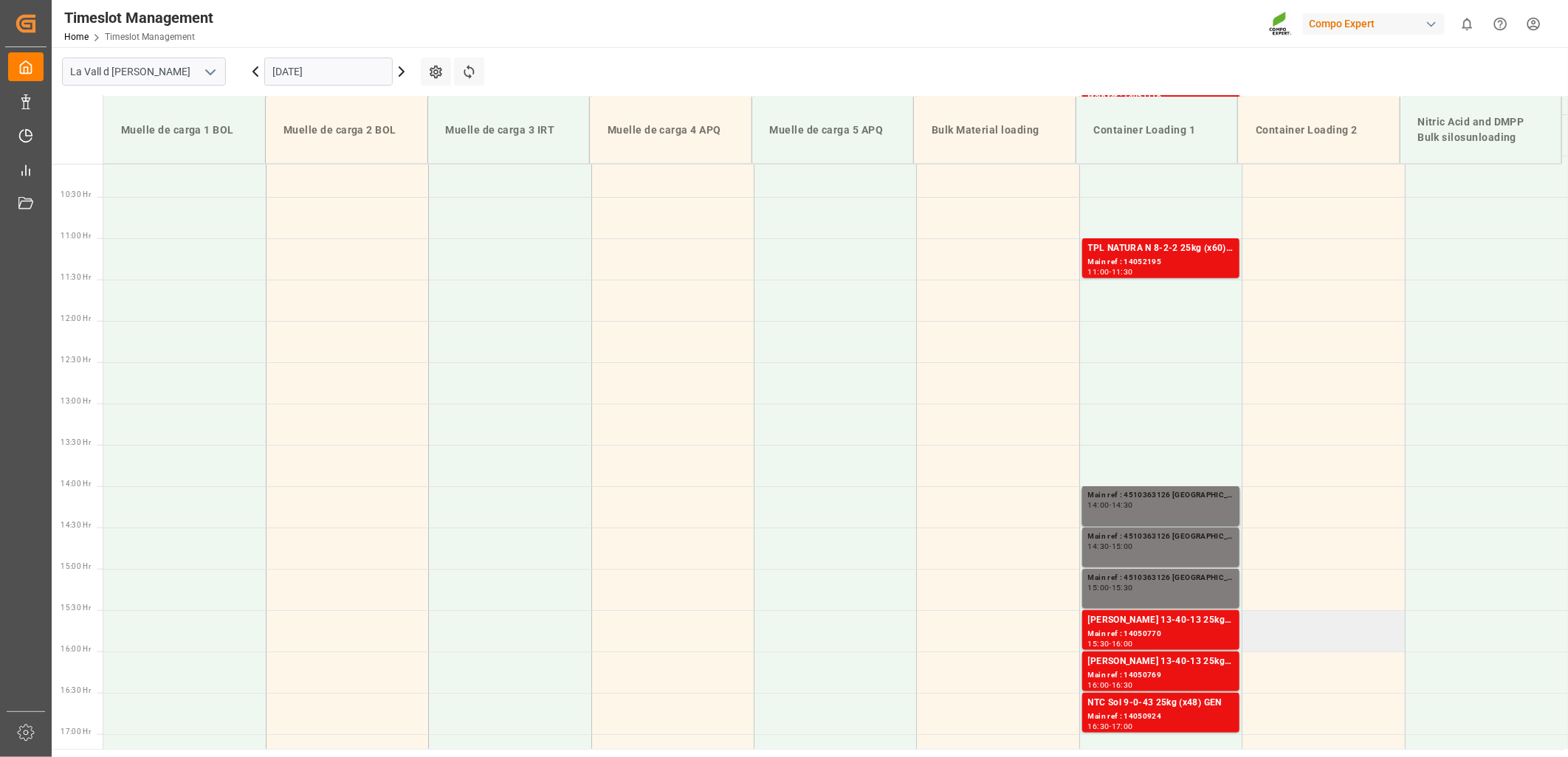
scroll to position [998, 0]
